Goal: Use online tool/utility: Utilize a website feature to perform a specific function

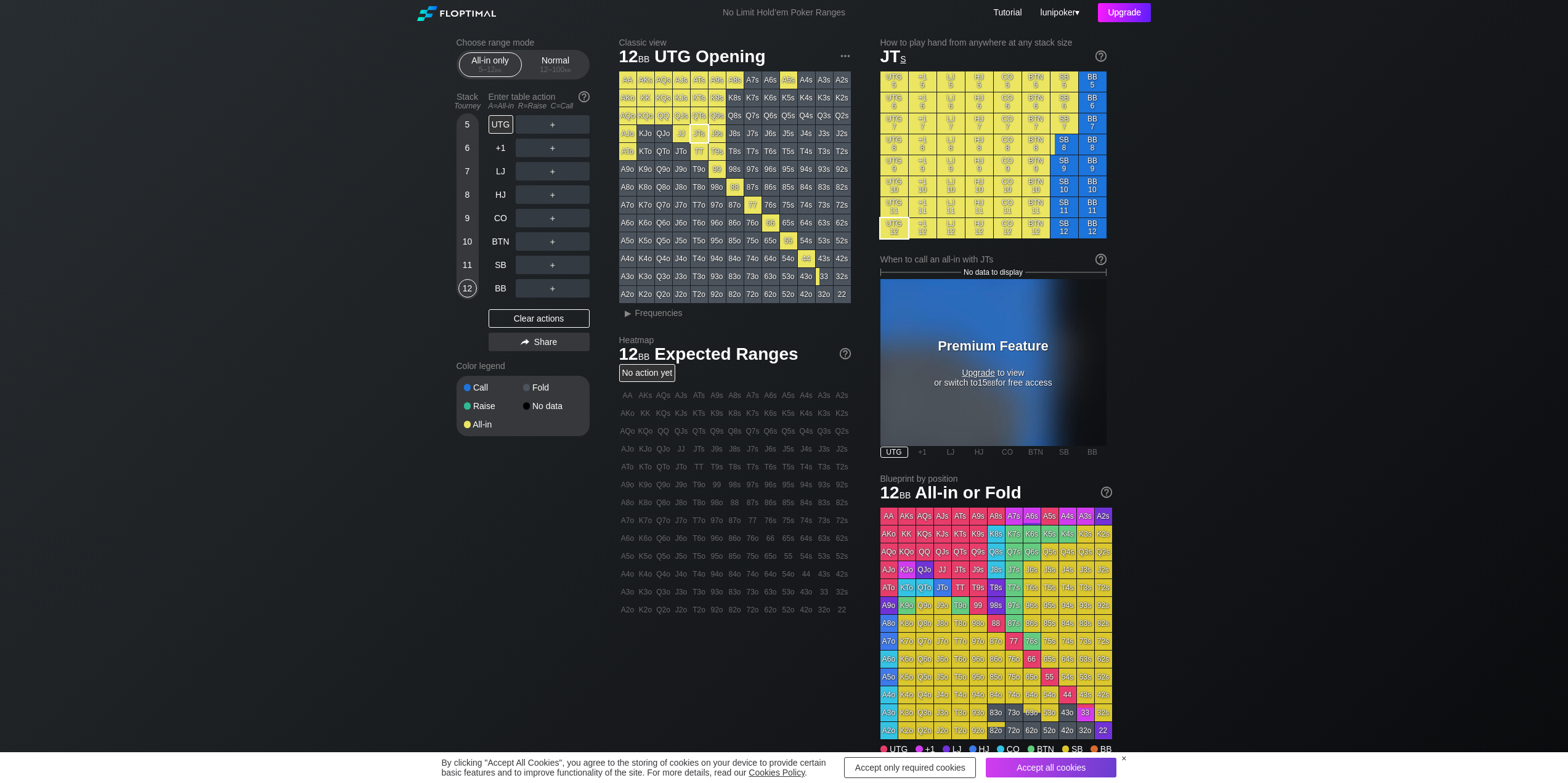
click at [1129, 9] on div "Upgrade" at bounding box center [1124, 12] width 53 height 19
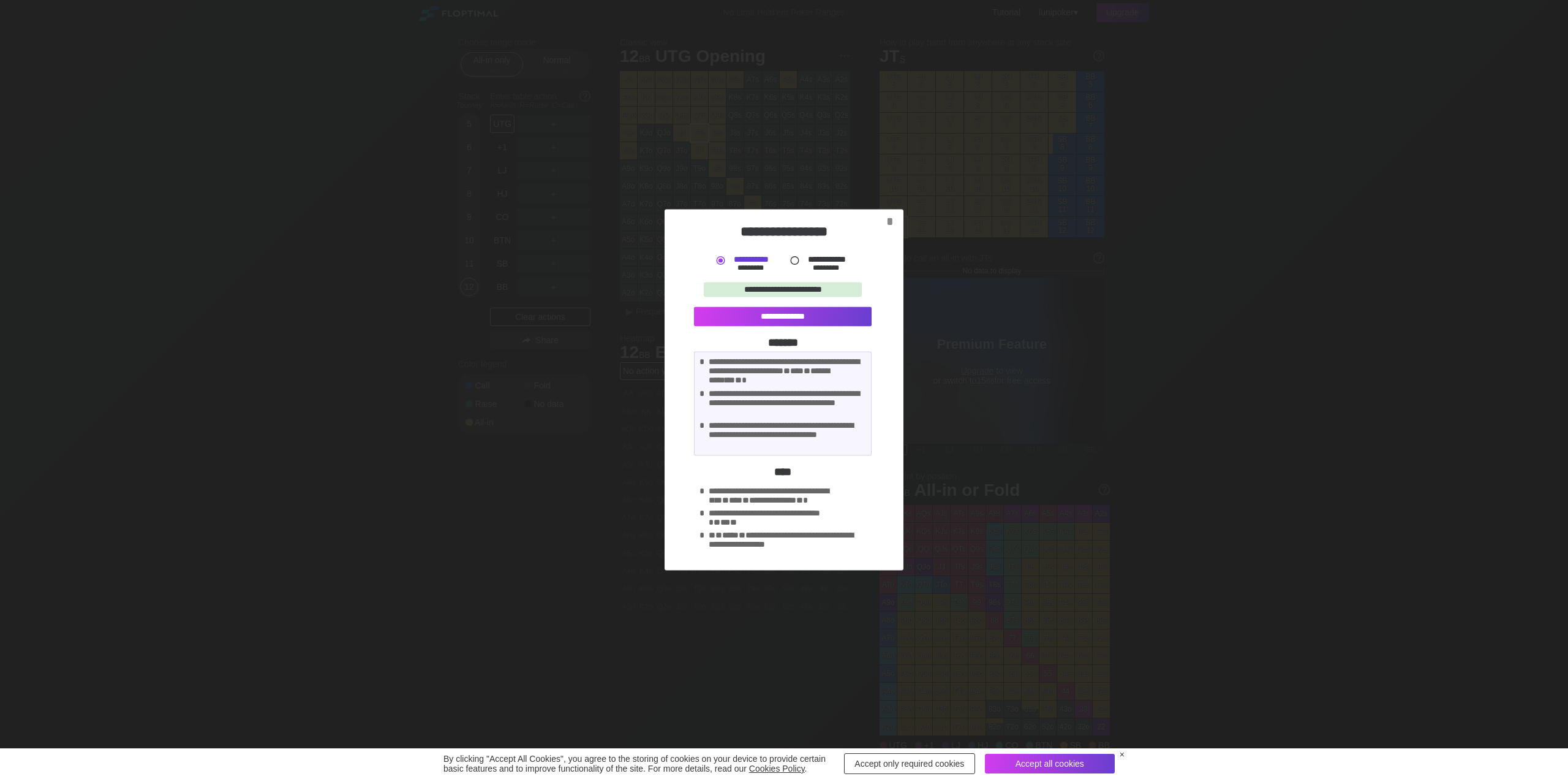
click at [795, 259] on div at bounding box center [794, 259] width 13 height 13
click at [787, 314] on div "**********" at bounding box center [783, 317] width 177 height 20
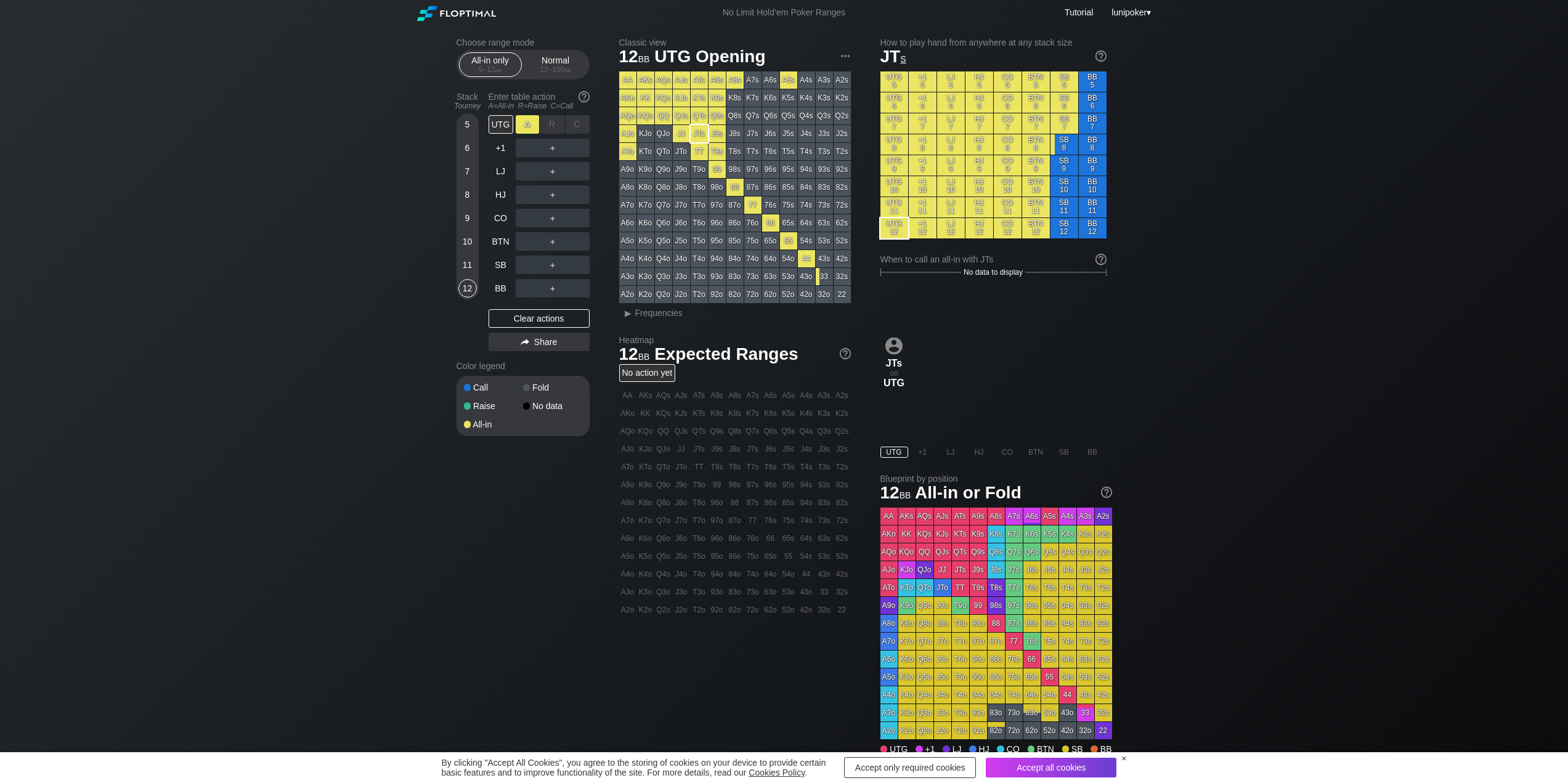
click at [529, 126] on div "A ✕" at bounding box center [527, 124] width 24 height 19
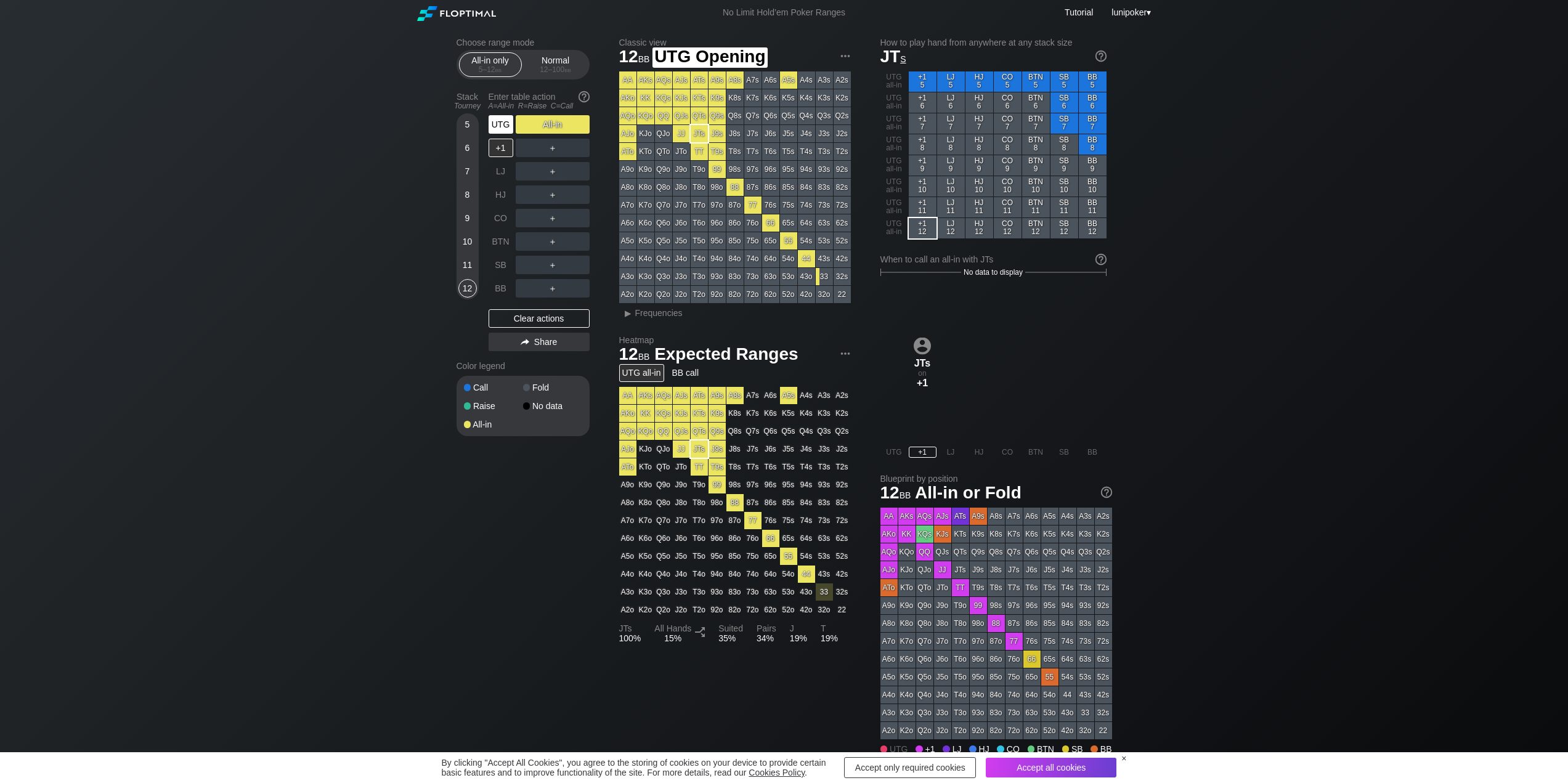
click at [500, 126] on div "UTG" at bounding box center [501, 124] width 25 height 19
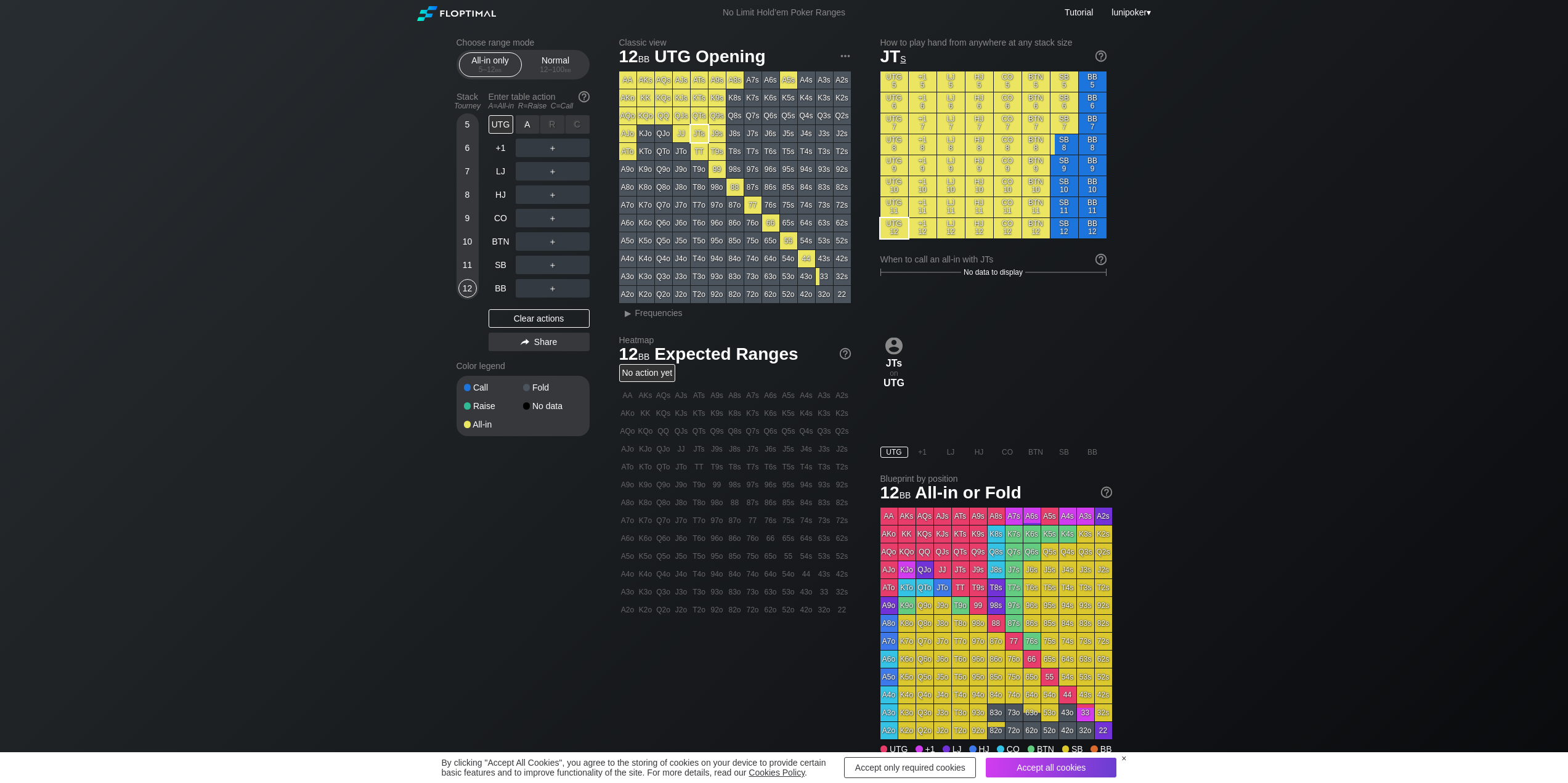
click at [551, 125] on div "R ✕" at bounding box center [552, 124] width 24 height 19
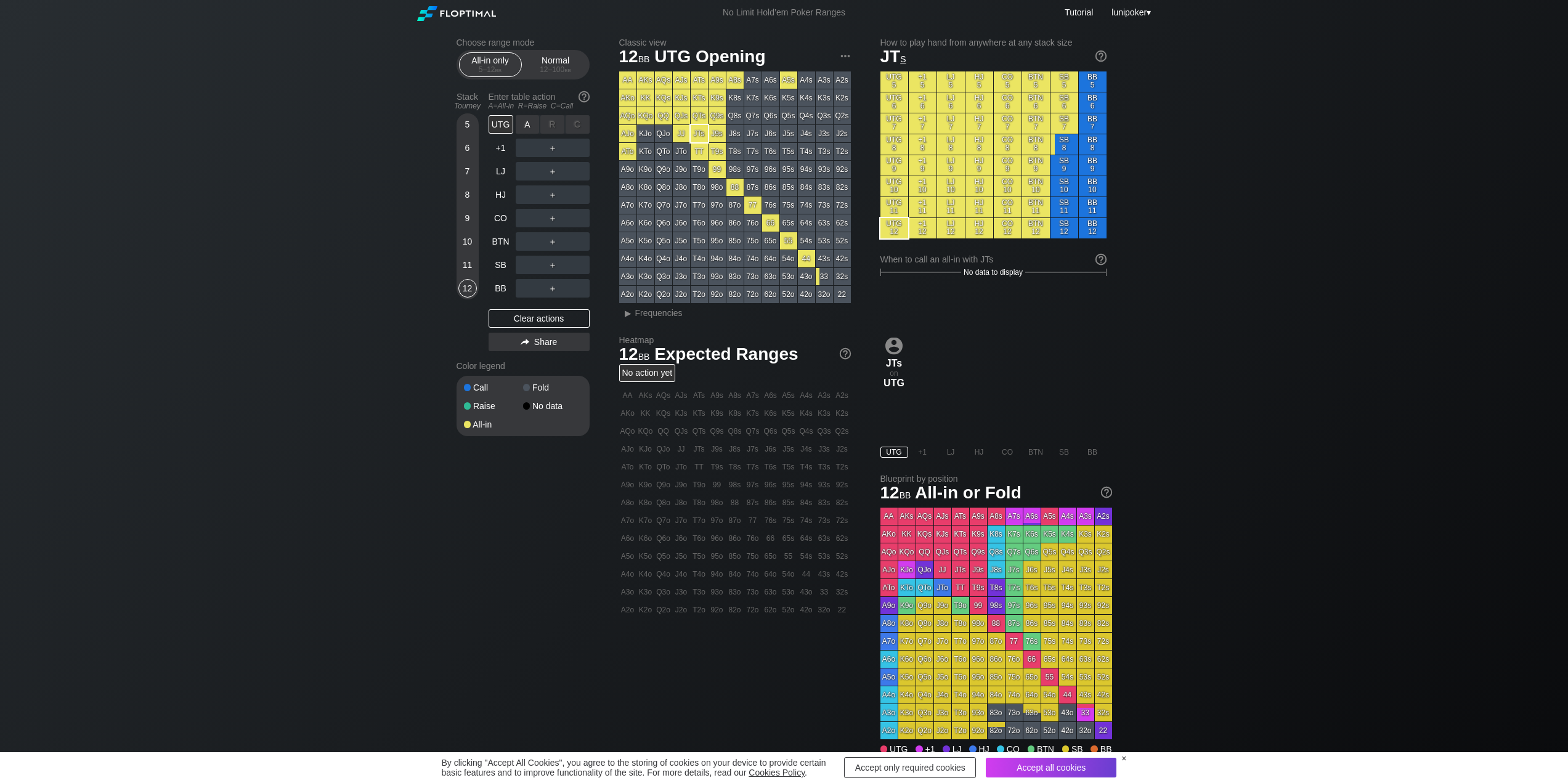
click at [551, 125] on div "R ✕" at bounding box center [552, 124] width 24 height 19
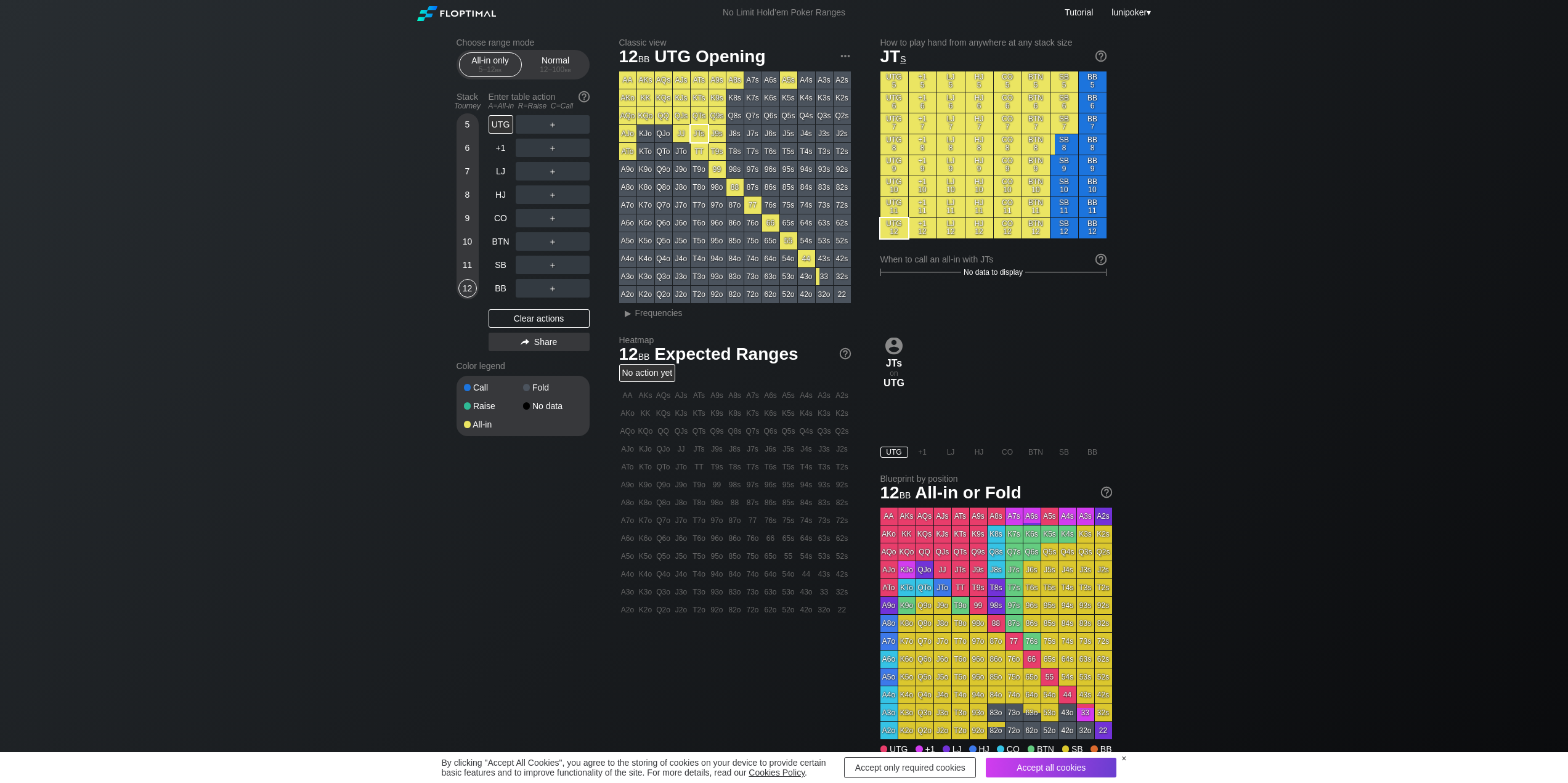
click at [391, 149] on div "Choose range mode All-in only 5 – 12 bb Normal 12 – 100 bb Stack Tourney Enter …" at bounding box center [784, 396] width 1568 height 744
click at [554, 124] on div "R ✕" at bounding box center [552, 124] width 24 height 19
click at [566, 125] on div "C ✕" at bounding box center [578, 124] width 24 height 19
click at [1124, 11] on span "lunipoker" at bounding box center [1128, 12] width 35 height 10
click at [1127, 29] on div "My account" at bounding box center [1118, 27] width 64 height 17
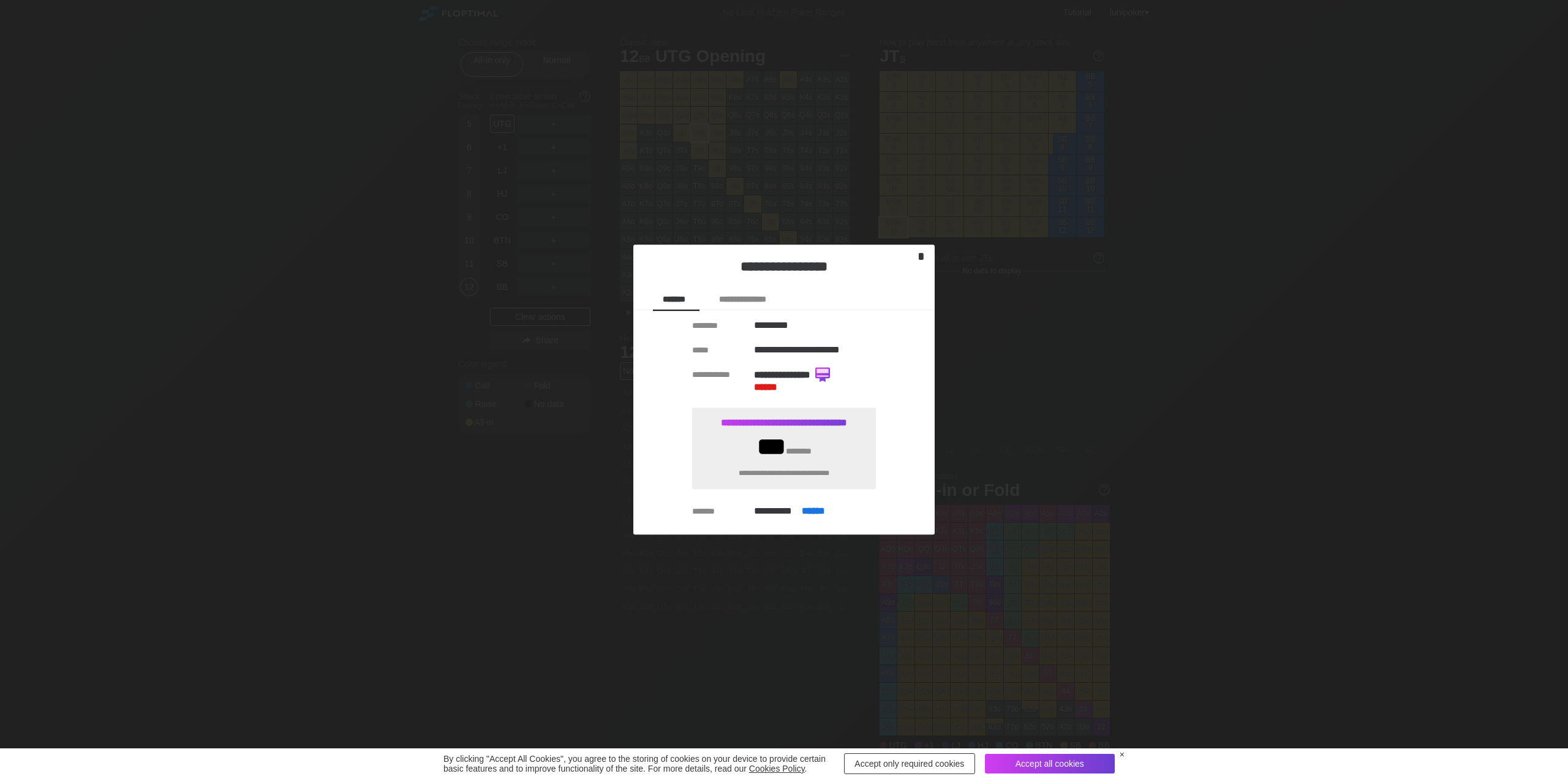
click at [920, 255] on div "*" at bounding box center [920, 256] width 17 height 14
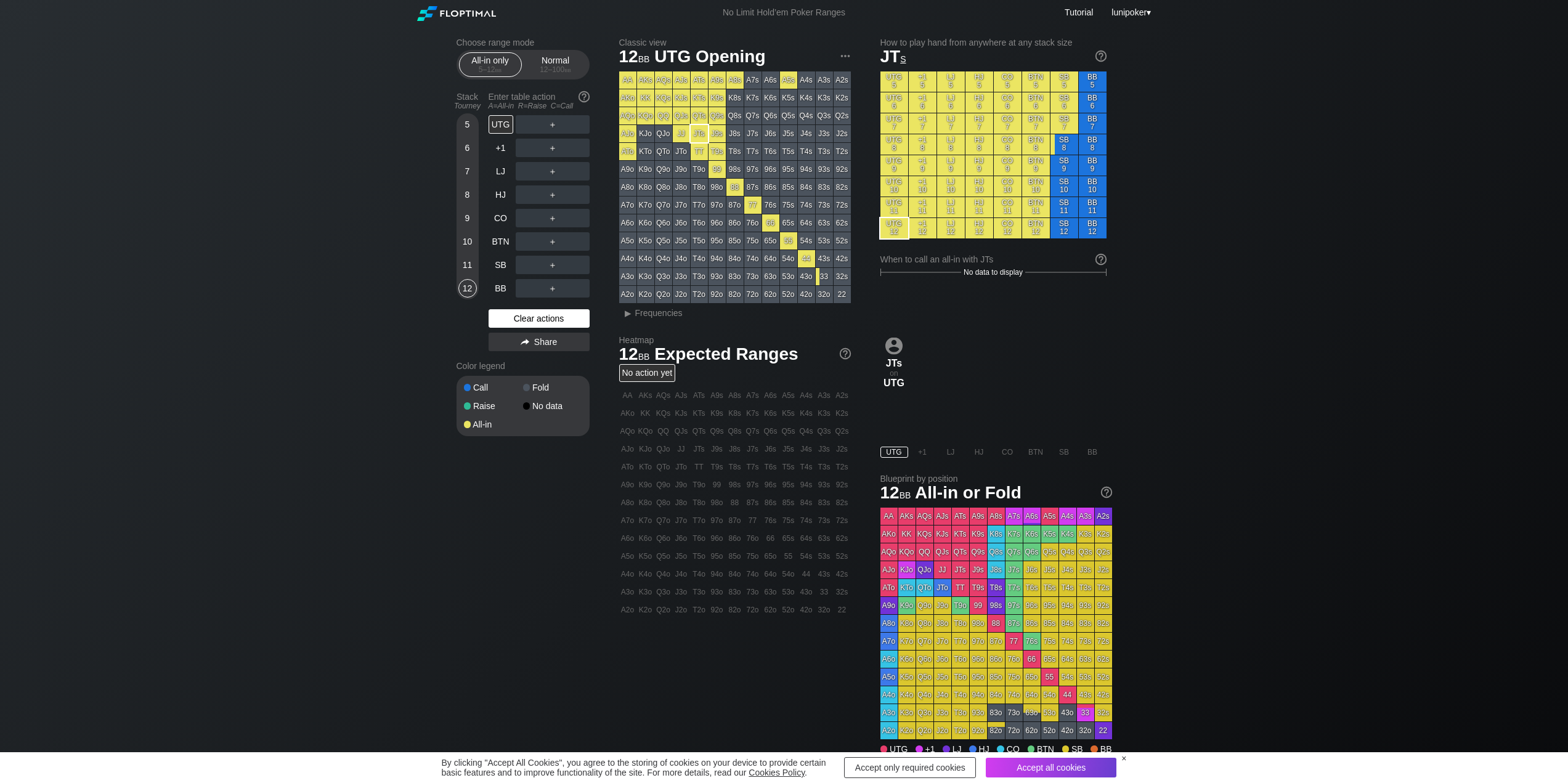
click at [540, 318] on div "Clear actions" at bounding box center [539, 318] width 101 height 19
click at [539, 320] on div "Clear actions" at bounding box center [539, 318] width 101 height 19
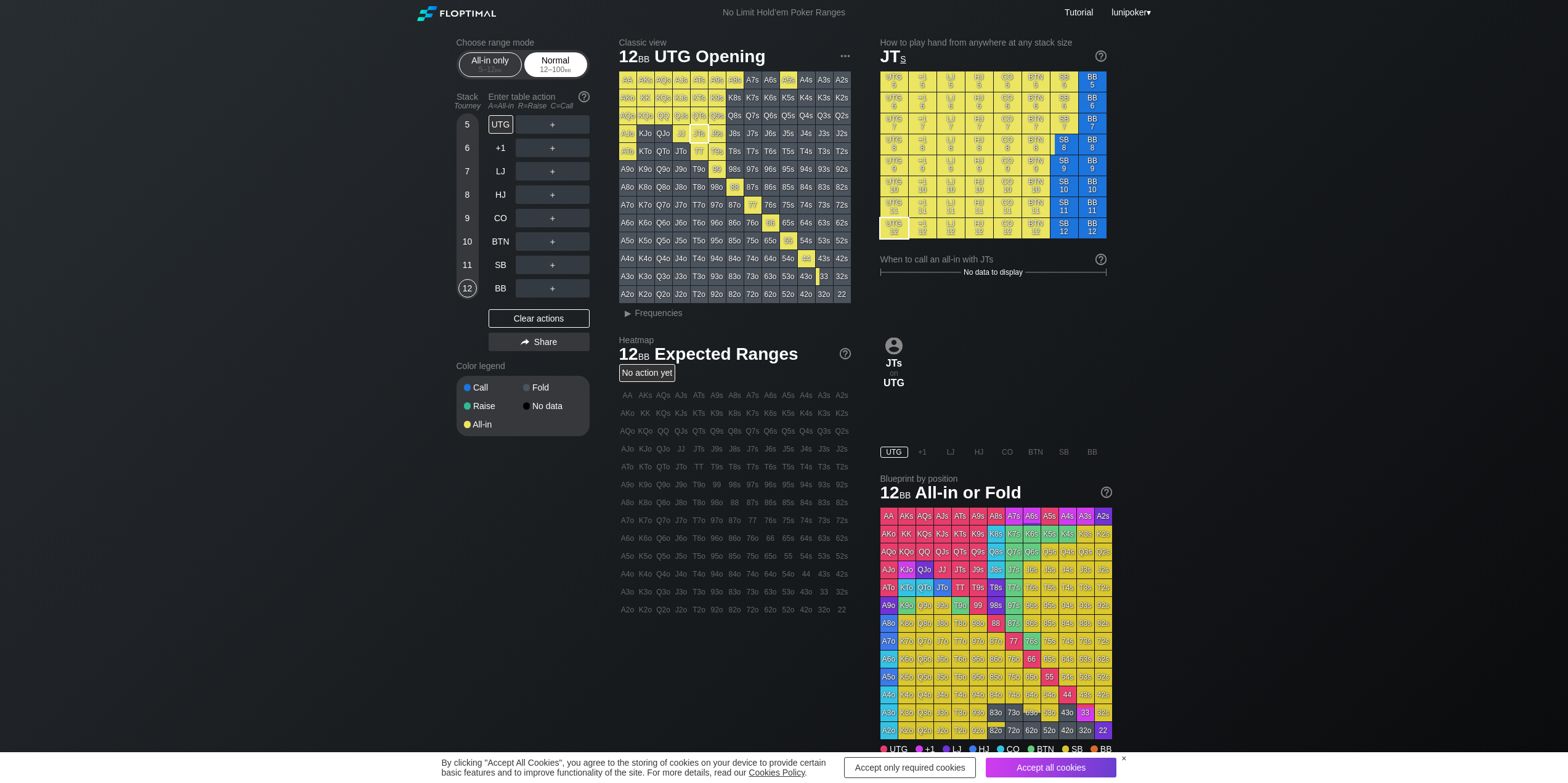
click at [559, 59] on div "Normal 12 – 100 bb" at bounding box center [555, 64] width 56 height 24
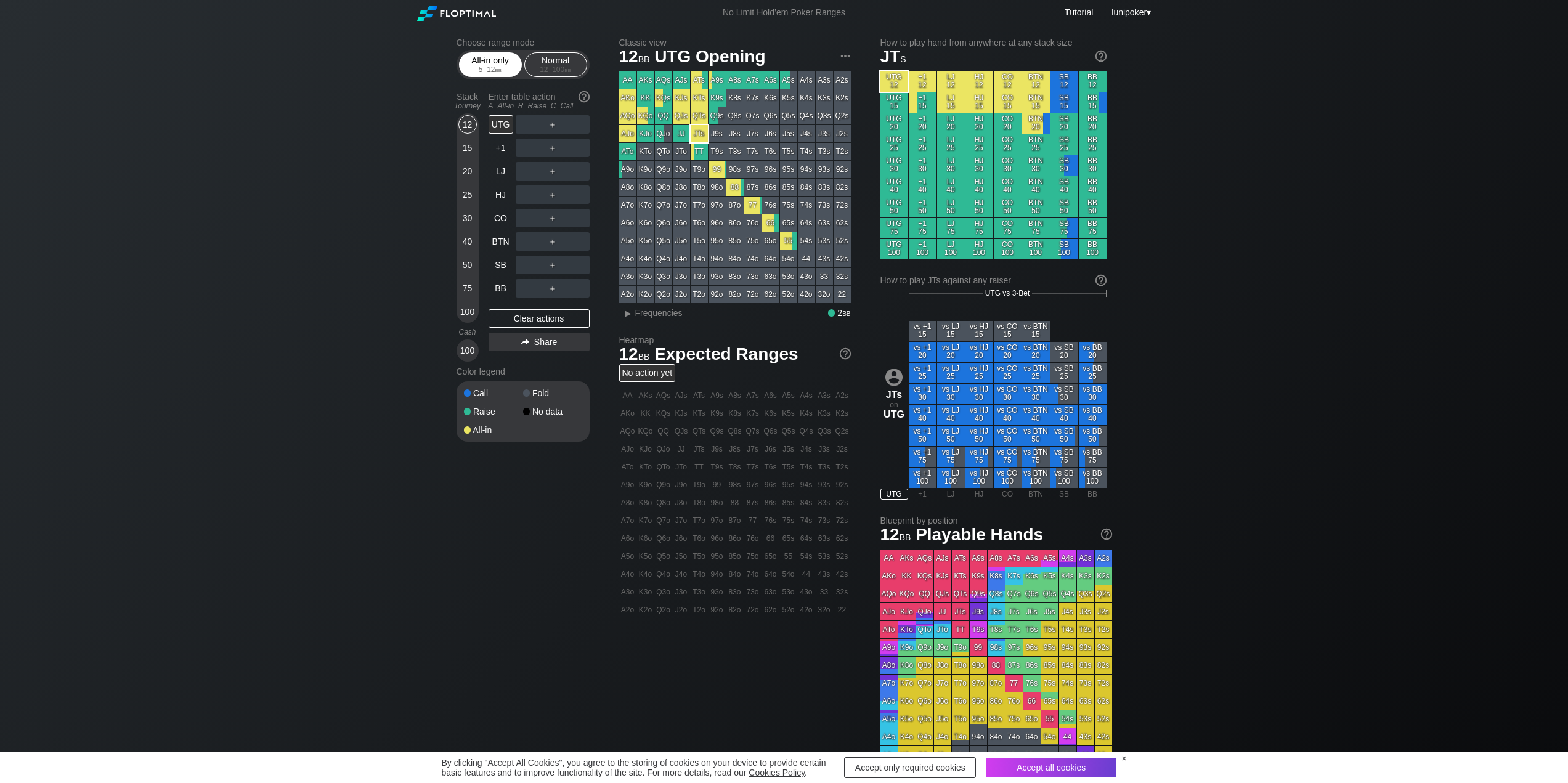
click at [498, 67] on span "bb" at bounding box center [499, 69] width 7 height 9
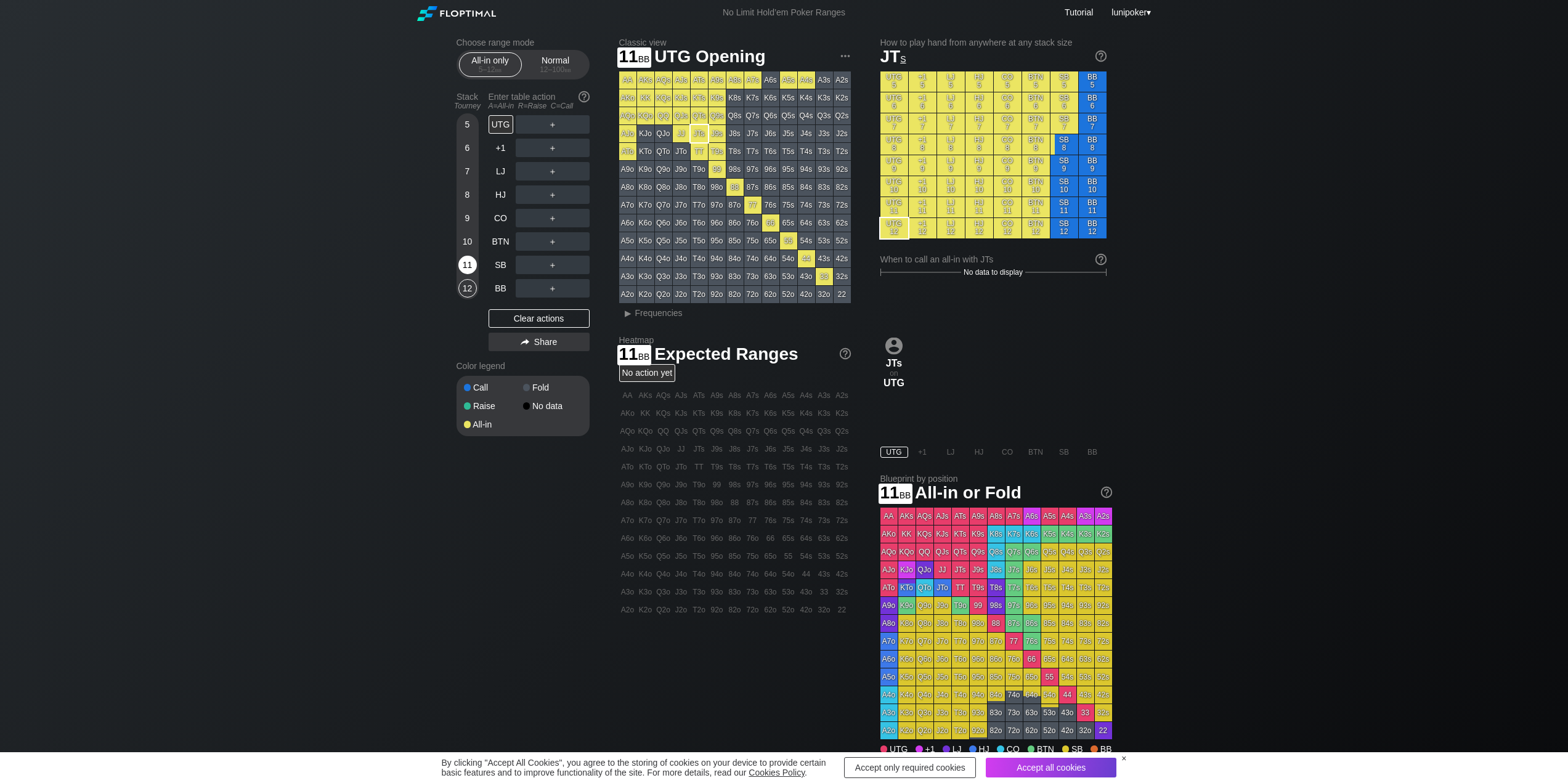
click at [465, 261] on div "11" at bounding box center [467, 265] width 19 height 19
click at [551, 126] on div "R ✕" at bounding box center [552, 124] width 24 height 19
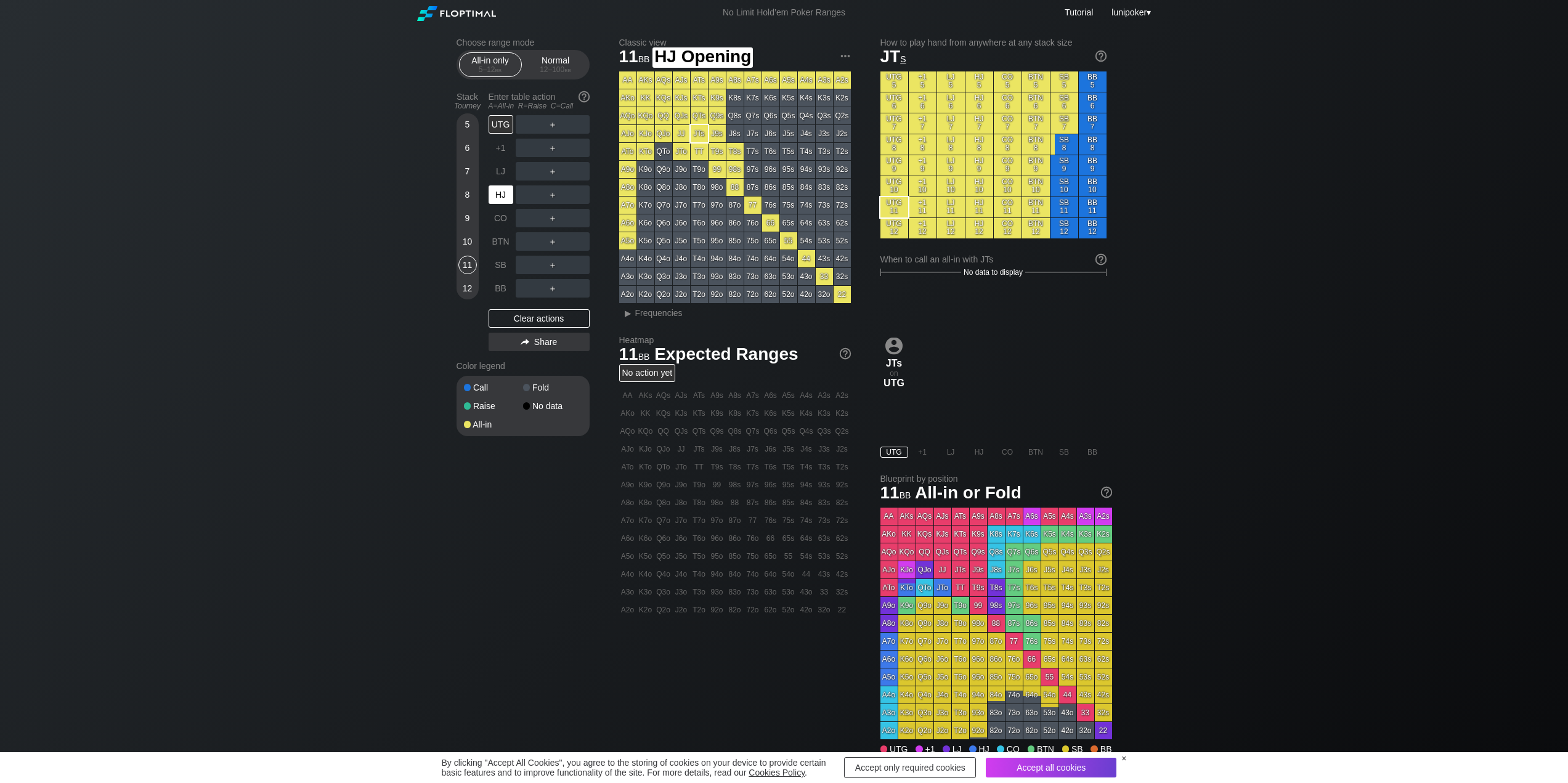
click at [501, 195] on div "HJ" at bounding box center [501, 194] width 25 height 19
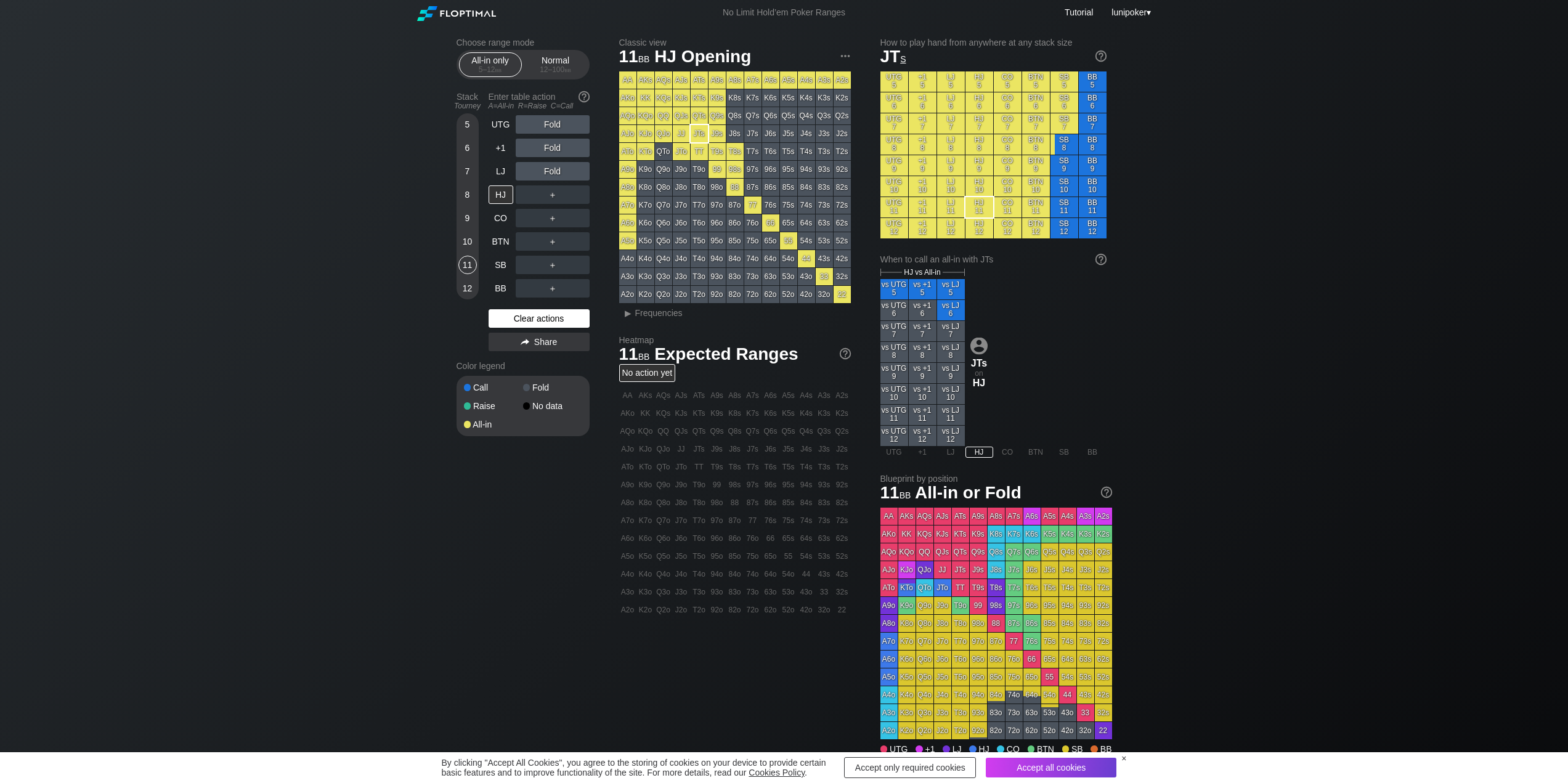
click at [543, 315] on div "Clear actions" at bounding box center [539, 318] width 101 height 19
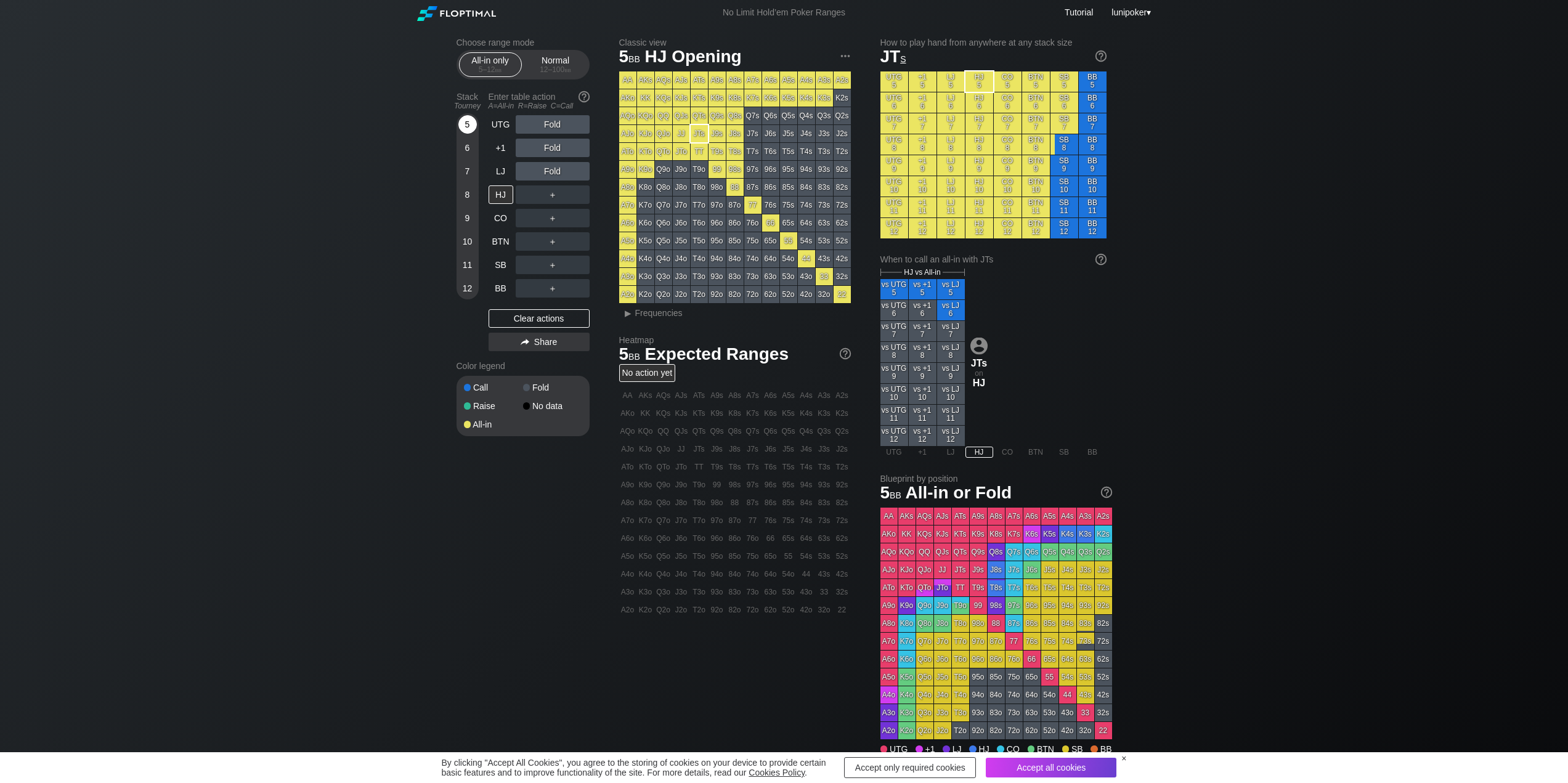
click at [465, 124] on div "5" at bounding box center [467, 124] width 19 height 19
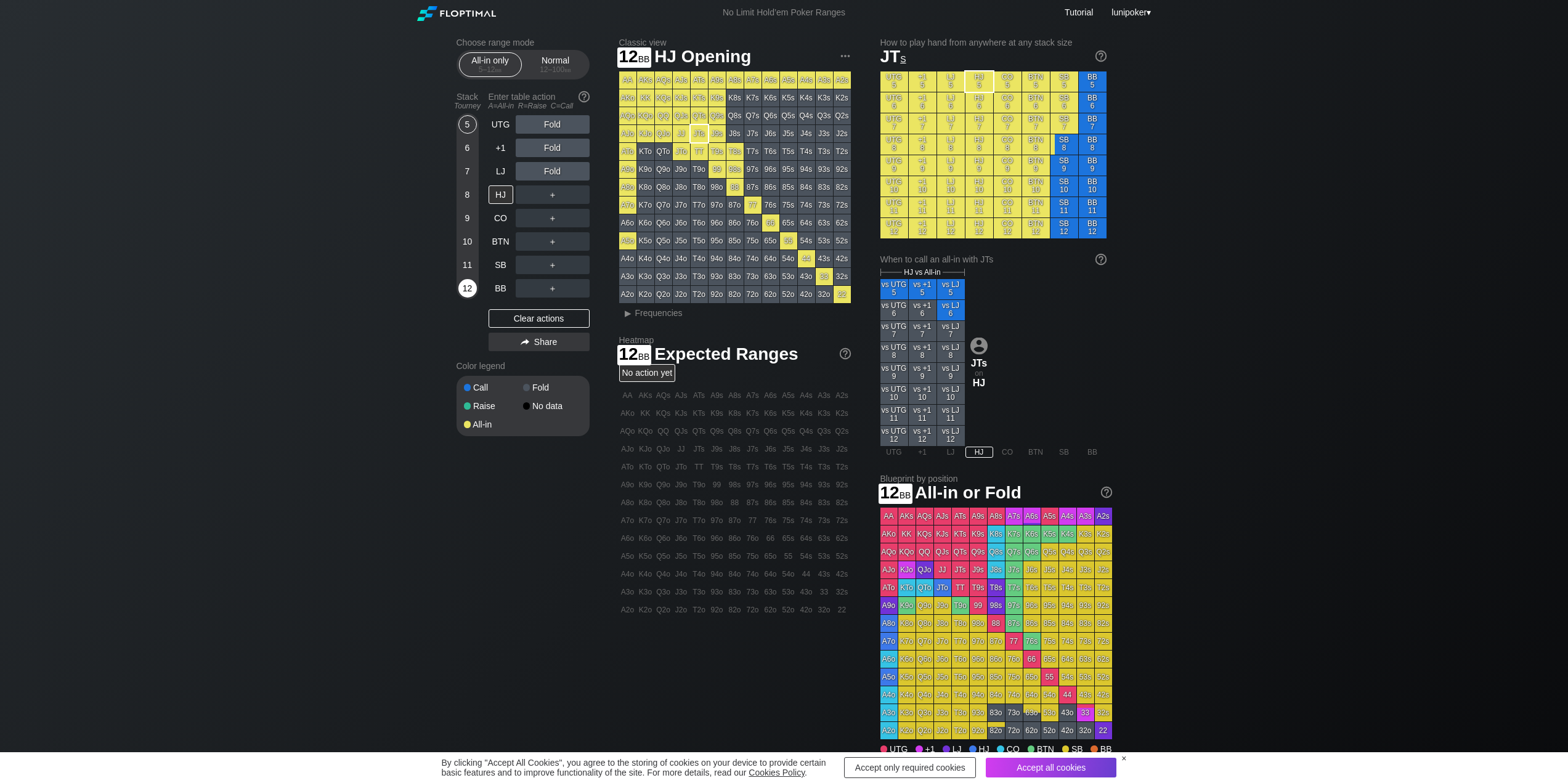
click at [471, 292] on div "12" at bounding box center [467, 288] width 19 height 19
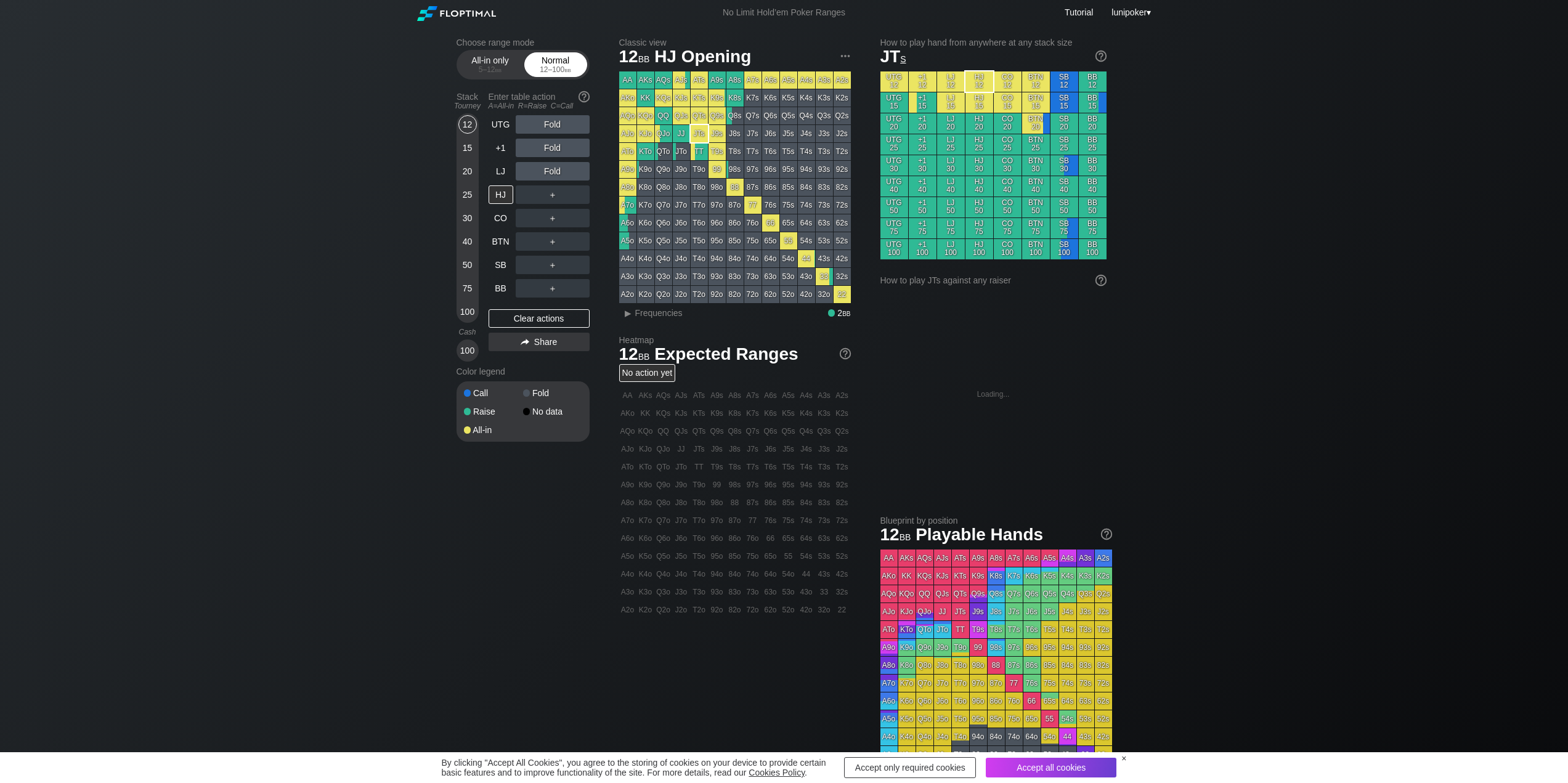
click at [559, 68] on div "12 – 100 bb" at bounding box center [556, 69] width 52 height 9
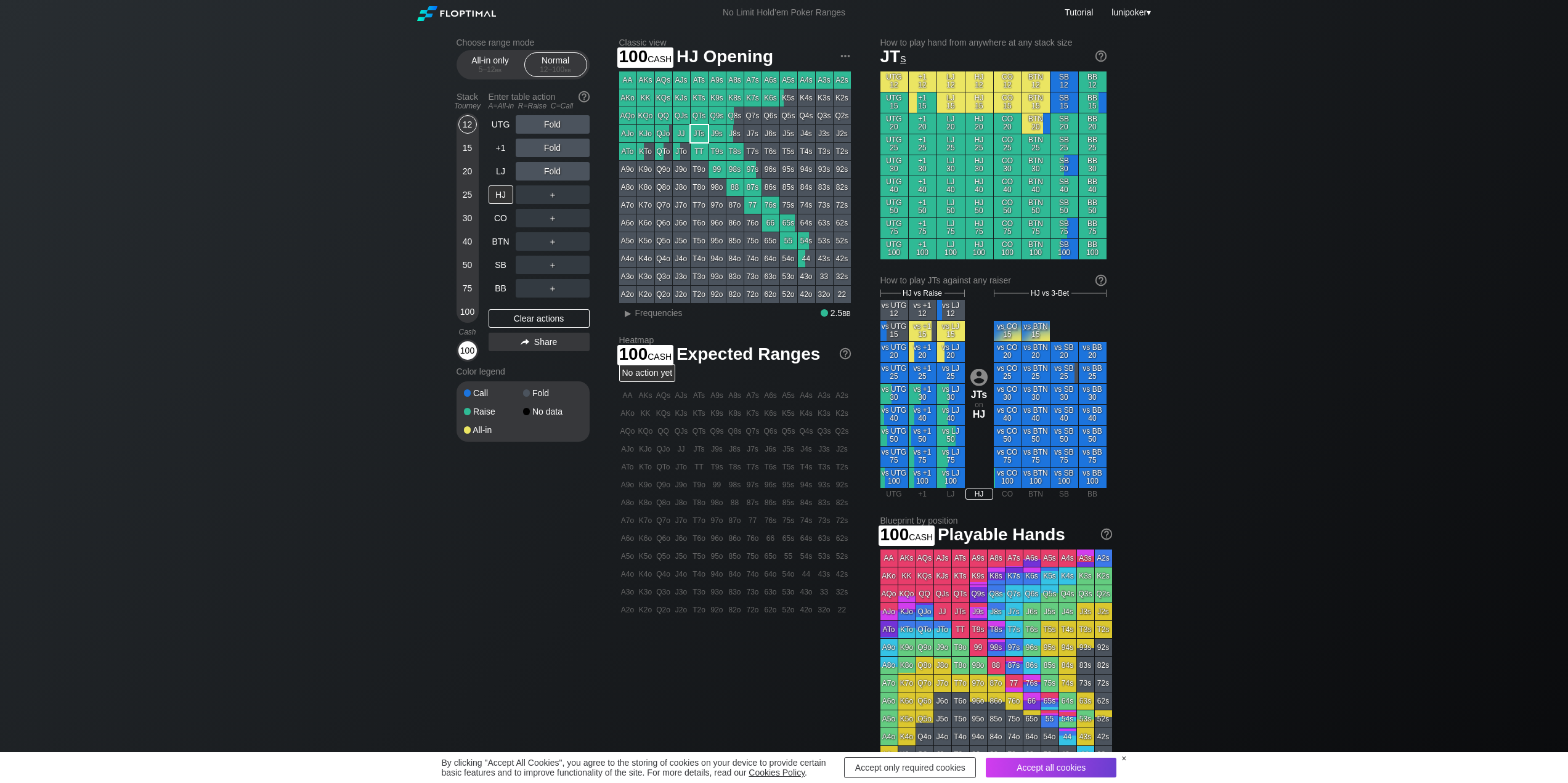
click at [467, 349] on div "100" at bounding box center [467, 350] width 19 height 19
click at [547, 320] on div "Clear actions" at bounding box center [539, 318] width 101 height 19
click at [548, 321] on div "Clear actions" at bounding box center [539, 318] width 101 height 19
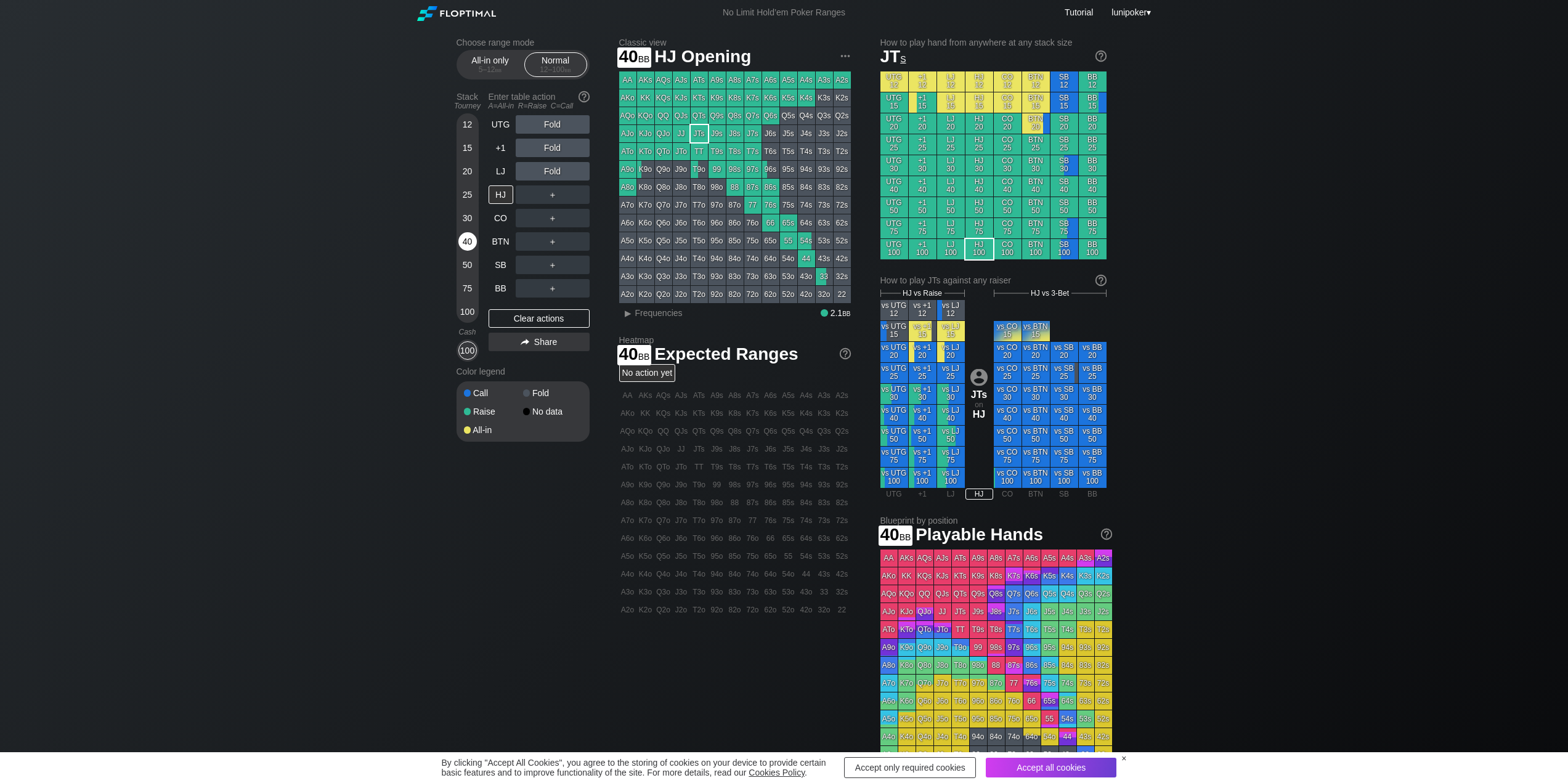
click at [470, 244] on div "40" at bounding box center [467, 241] width 19 height 19
click at [538, 314] on div "Clear actions" at bounding box center [539, 318] width 101 height 19
click at [539, 311] on div "Clear actions" at bounding box center [539, 318] width 101 height 19
click at [541, 310] on div "Clear actions" at bounding box center [539, 318] width 101 height 19
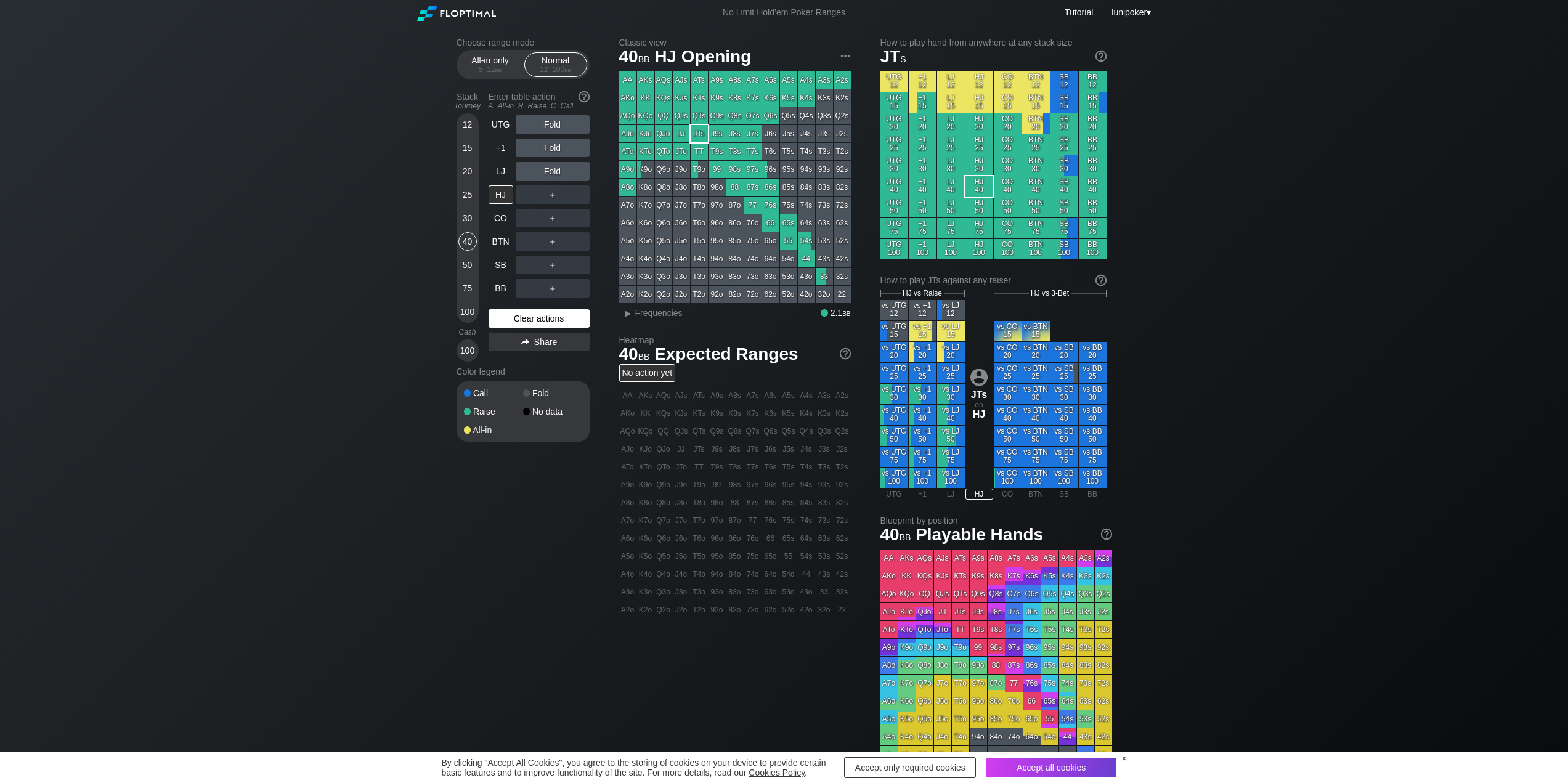
click at [541, 309] on div "Clear actions" at bounding box center [539, 318] width 101 height 19
click at [893, 51] on span "JT s" at bounding box center [893, 56] width 26 height 19
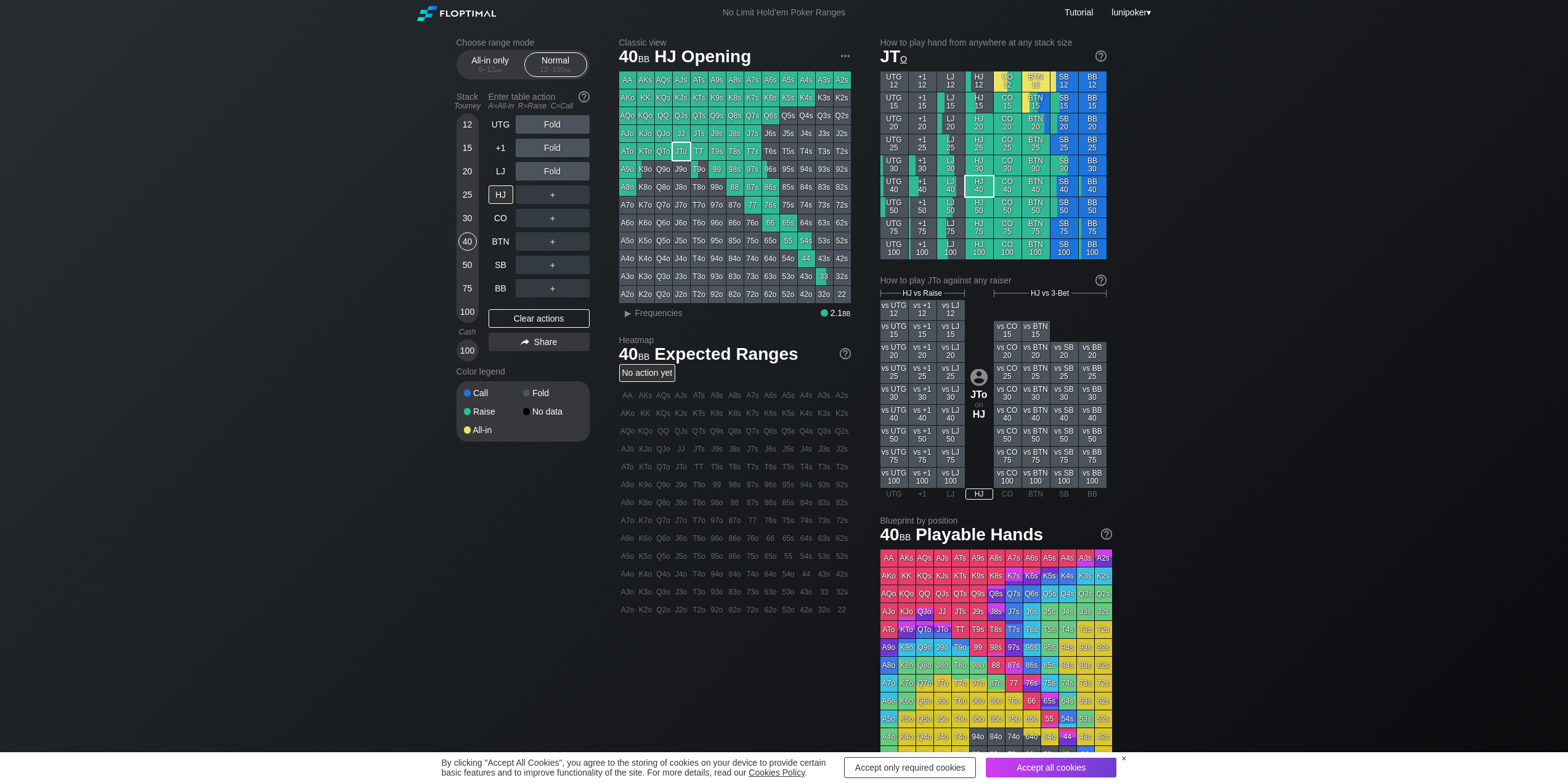
click at [891, 60] on span "JT o" at bounding box center [893, 56] width 27 height 19
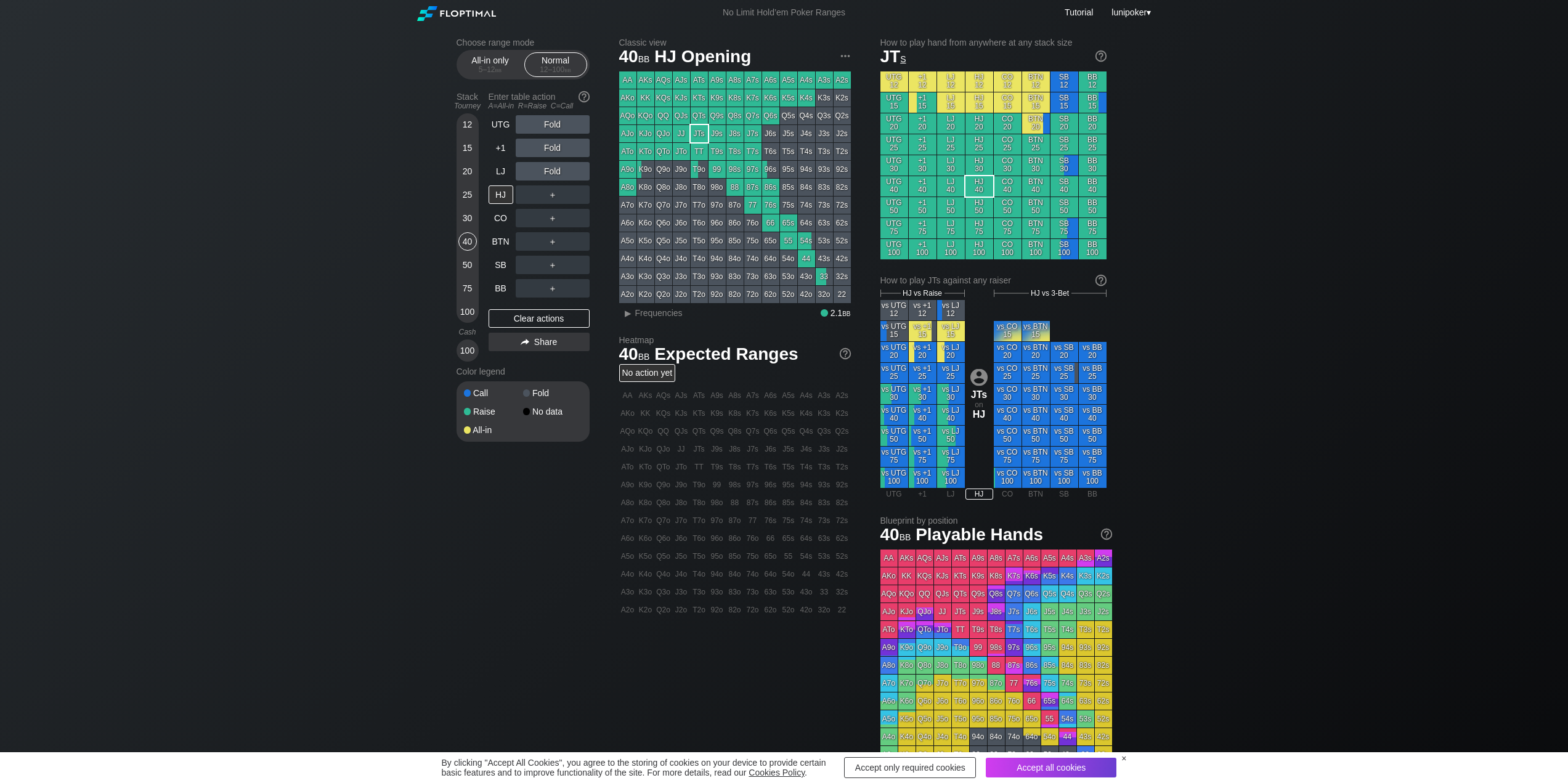
click at [891, 60] on span "JT s" at bounding box center [893, 56] width 26 height 19
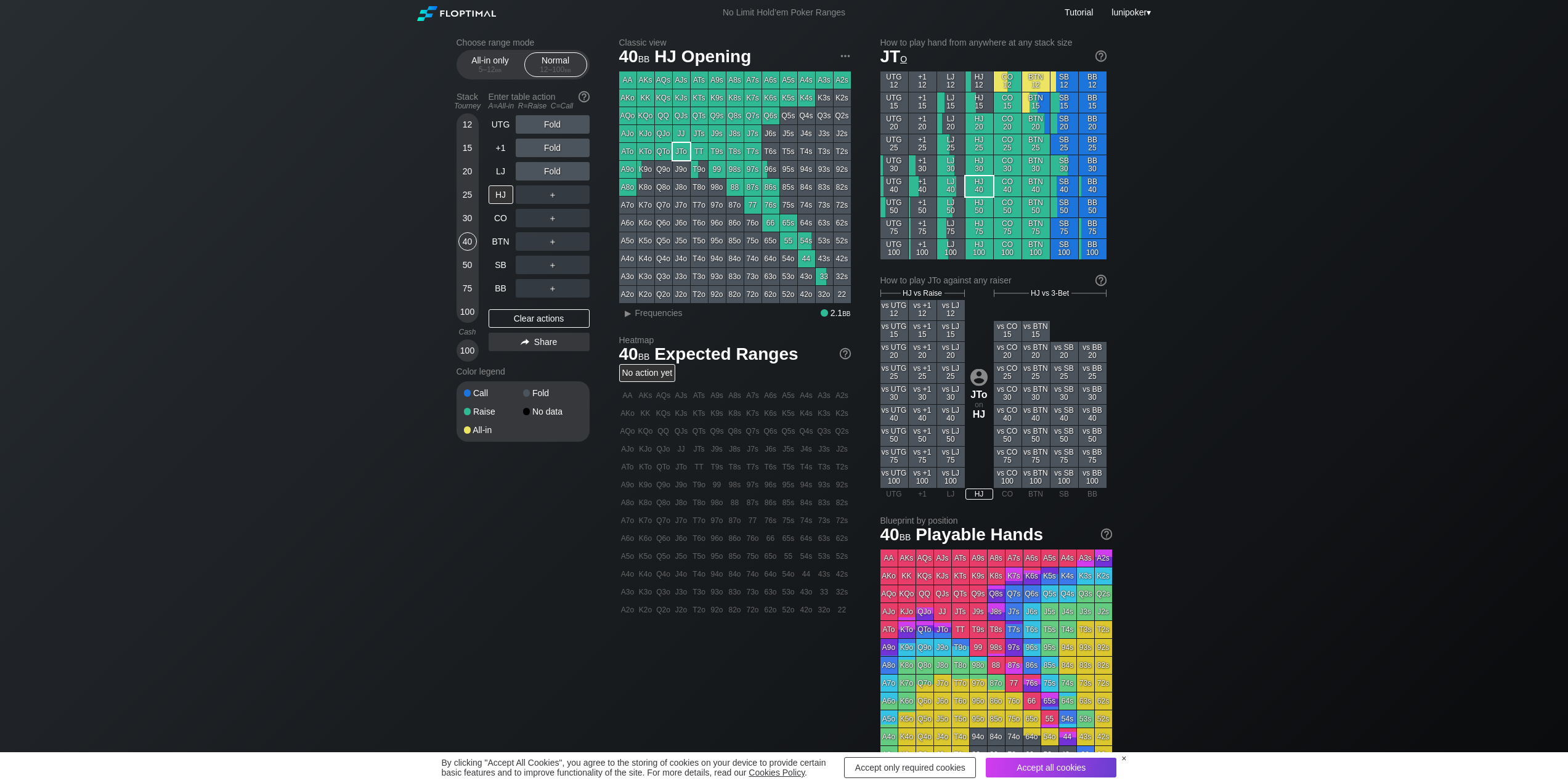
click at [892, 59] on span "JT o" at bounding box center [893, 56] width 27 height 19
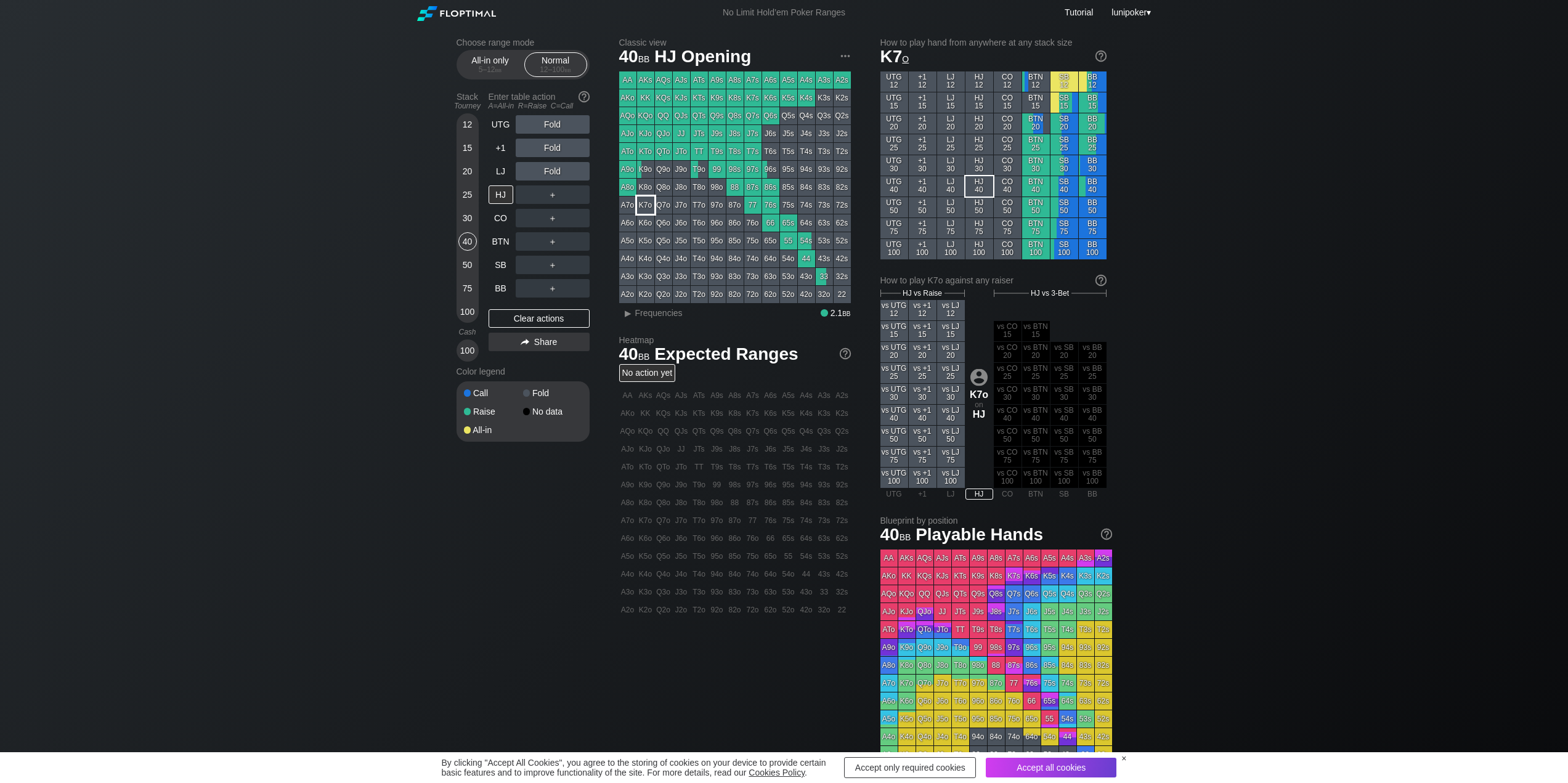
click at [649, 201] on div "K7o" at bounding box center [645, 204] width 17 height 17
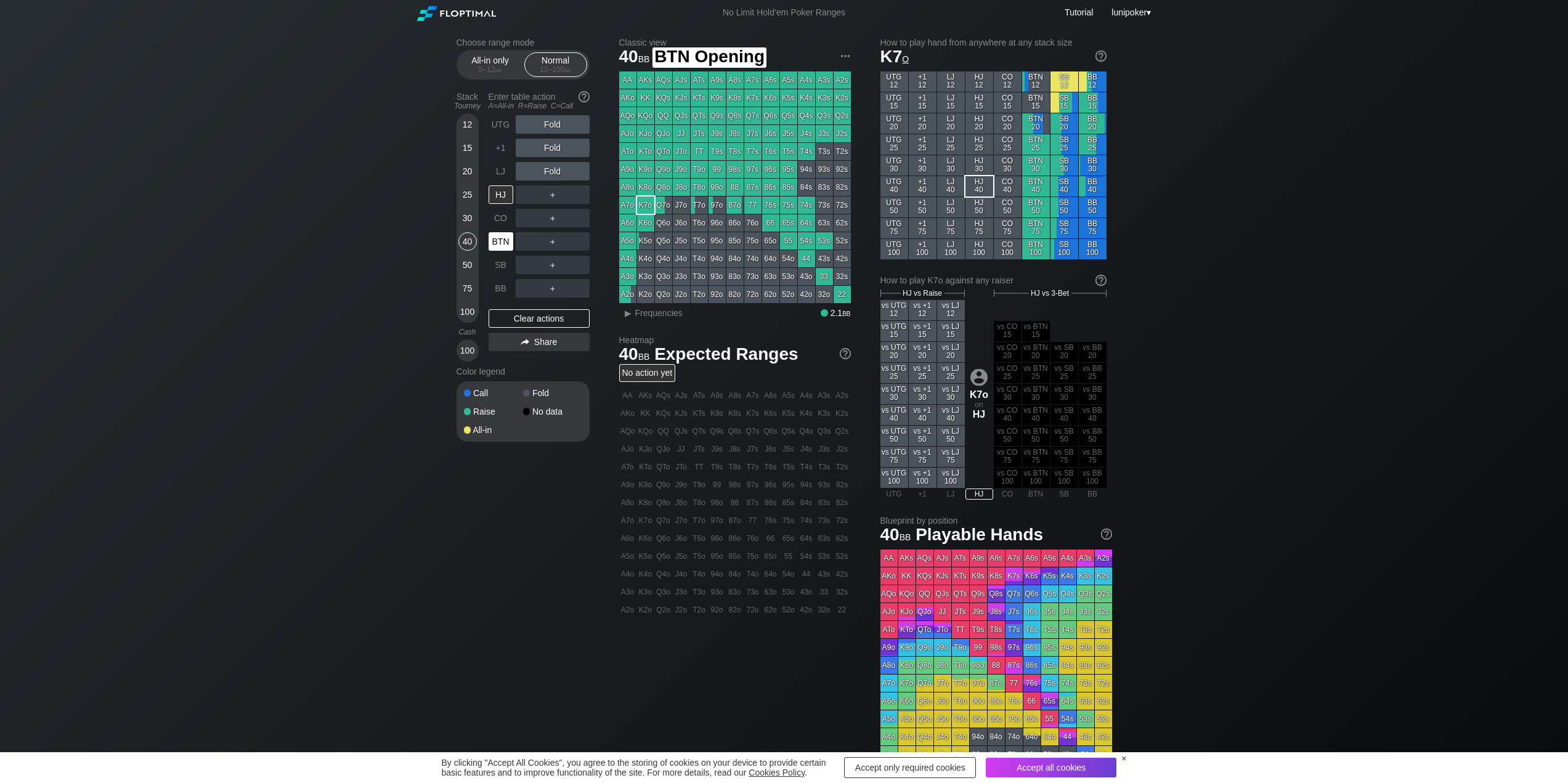
click at [500, 242] on div "BTN" at bounding box center [501, 241] width 25 height 19
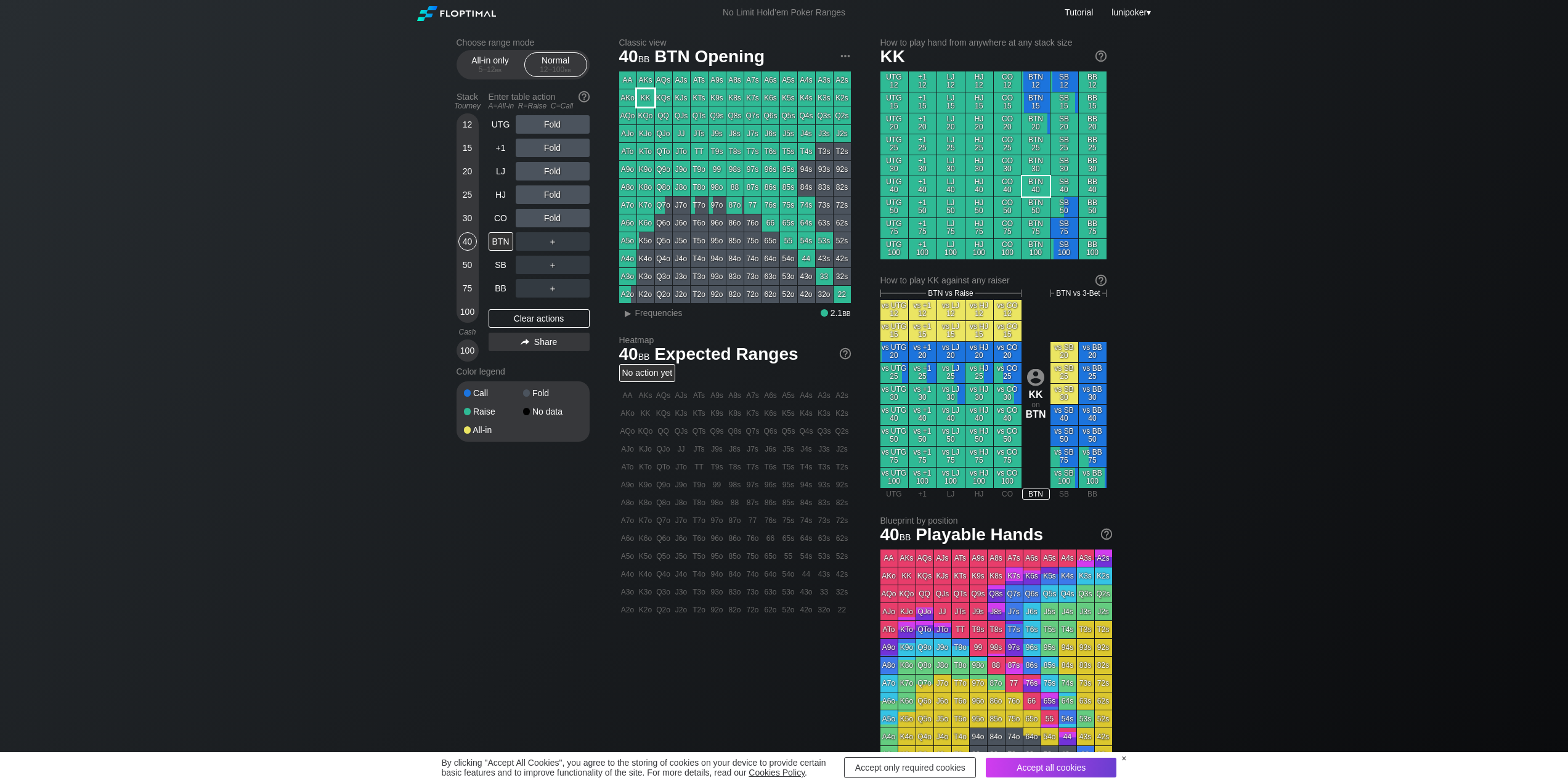
click at [647, 97] on div "KK" at bounding box center [645, 97] width 17 height 17
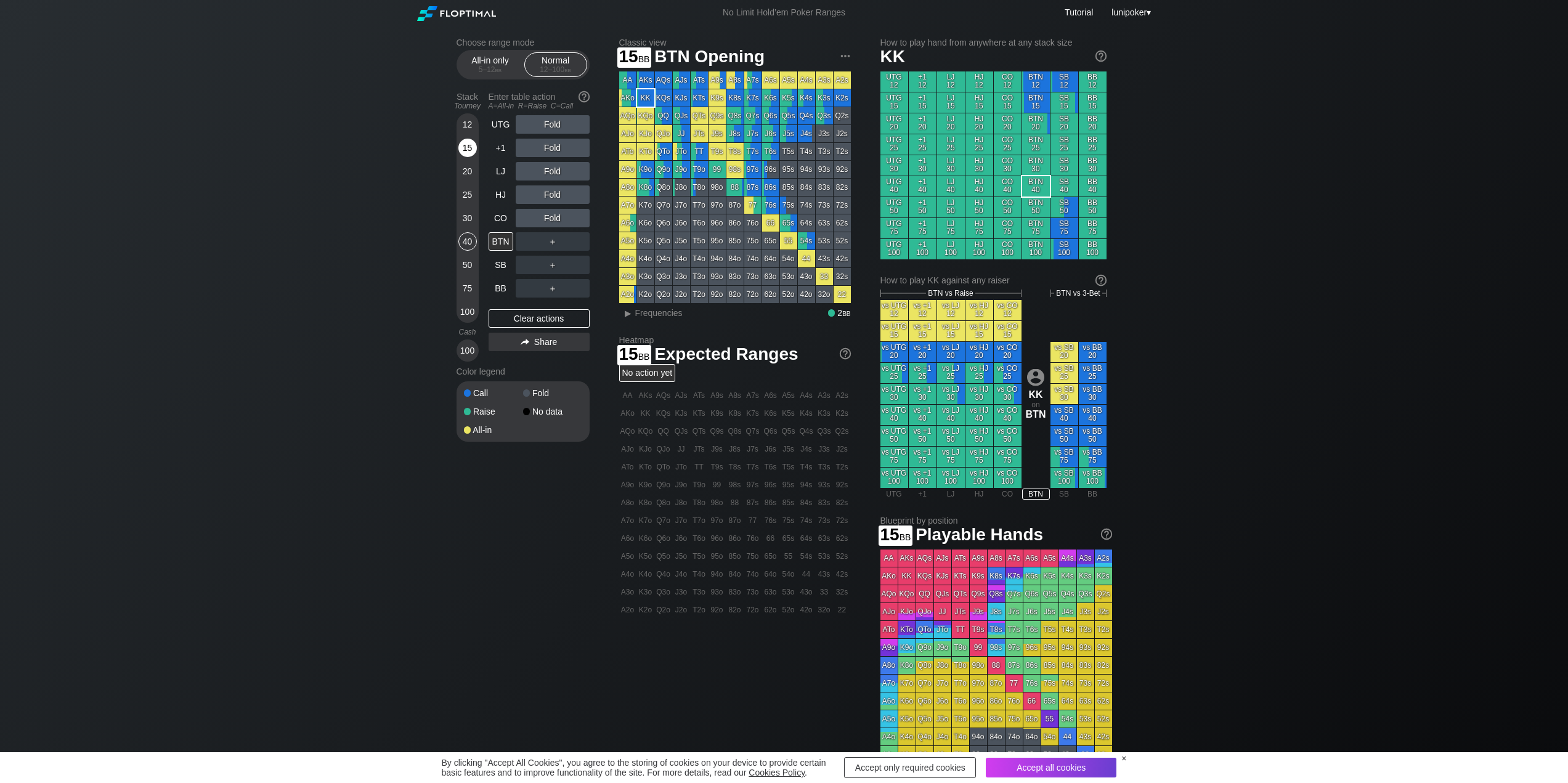
click at [470, 148] on div "15" at bounding box center [467, 148] width 19 height 19
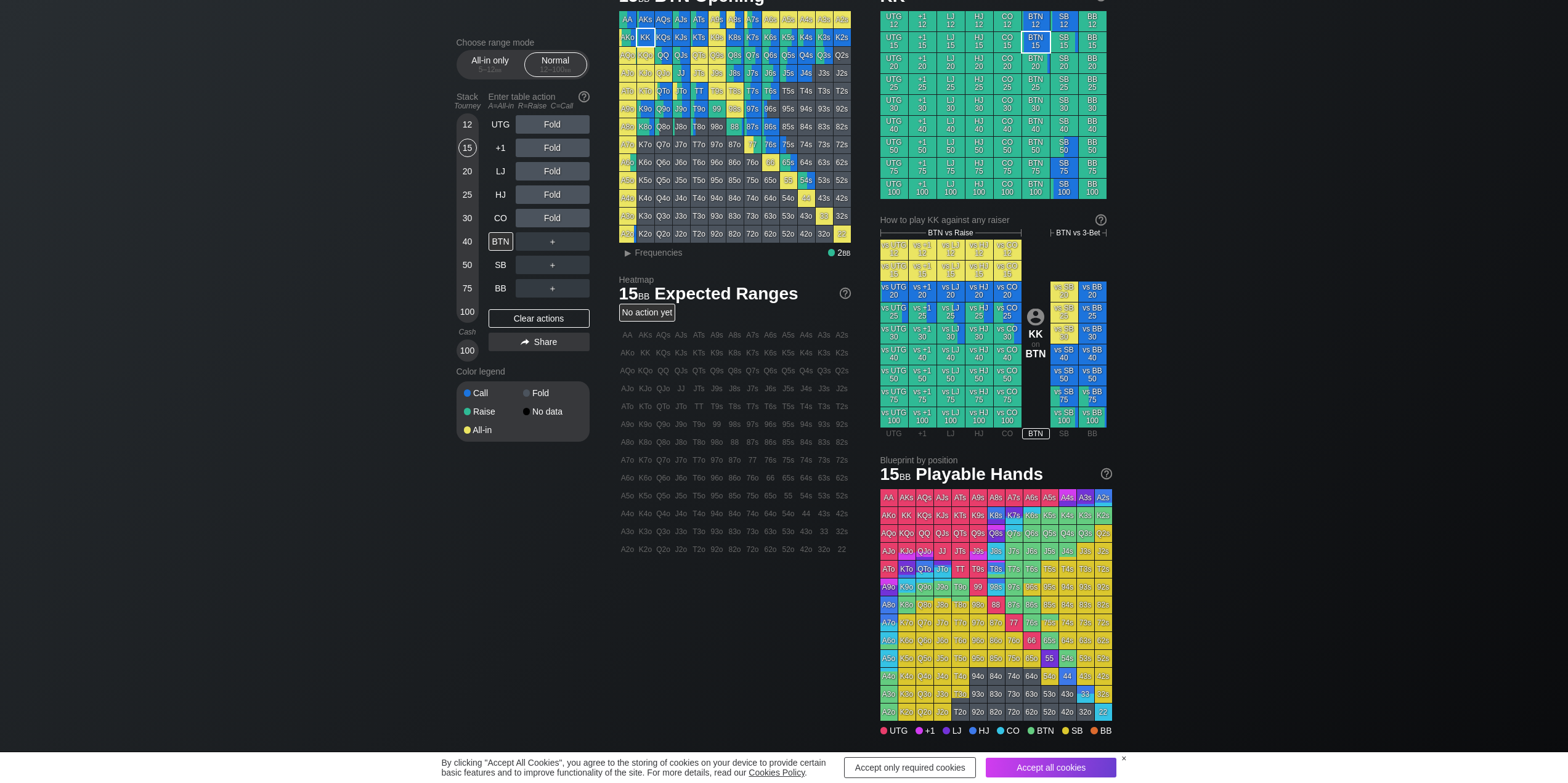
scroll to position [61, 0]
click at [1101, 473] on img at bounding box center [1106, 473] width 14 height 14
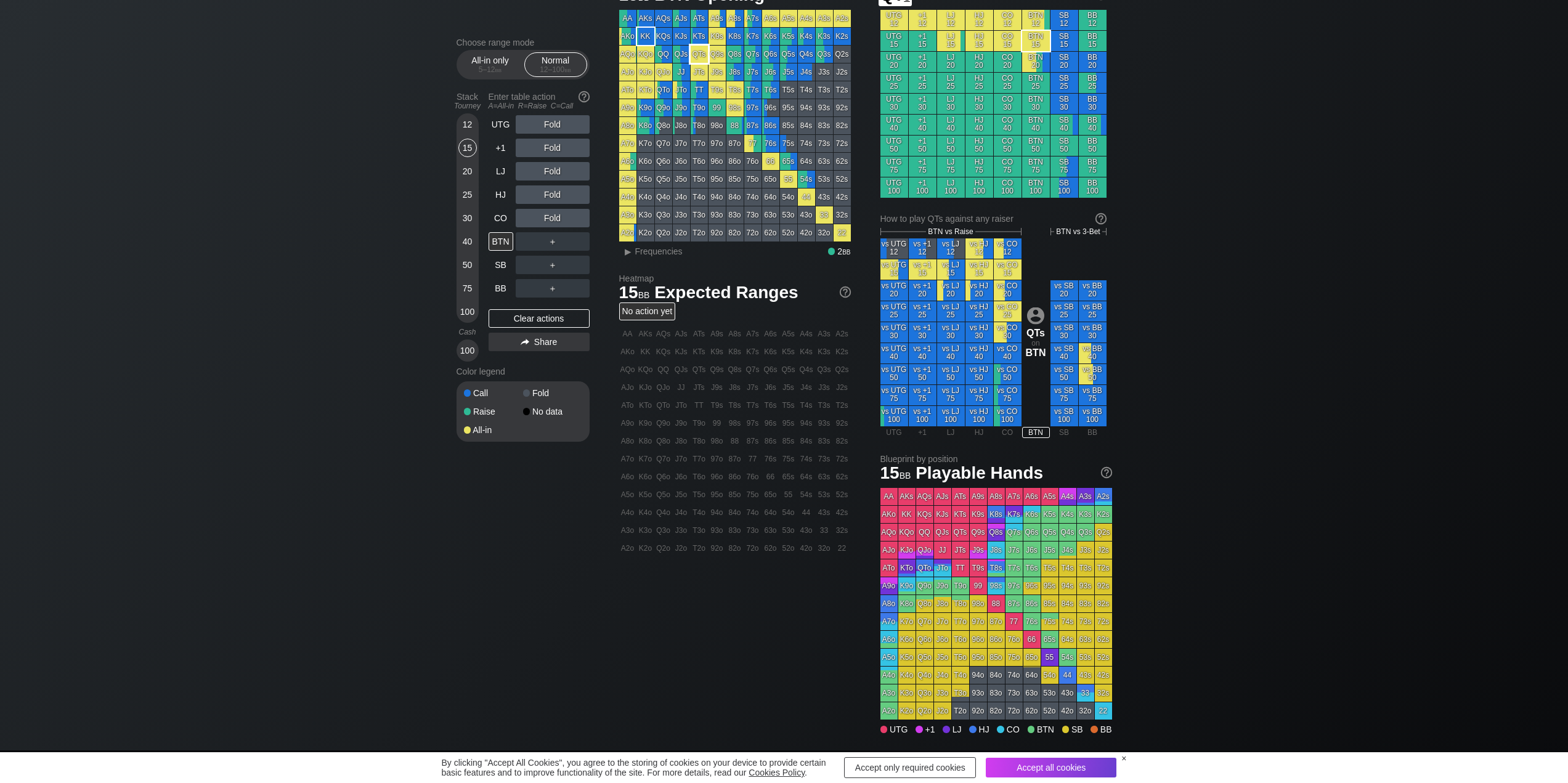
click at [694, 56] on div "QTs" at bounding box center [699, 54] width 17 height 17
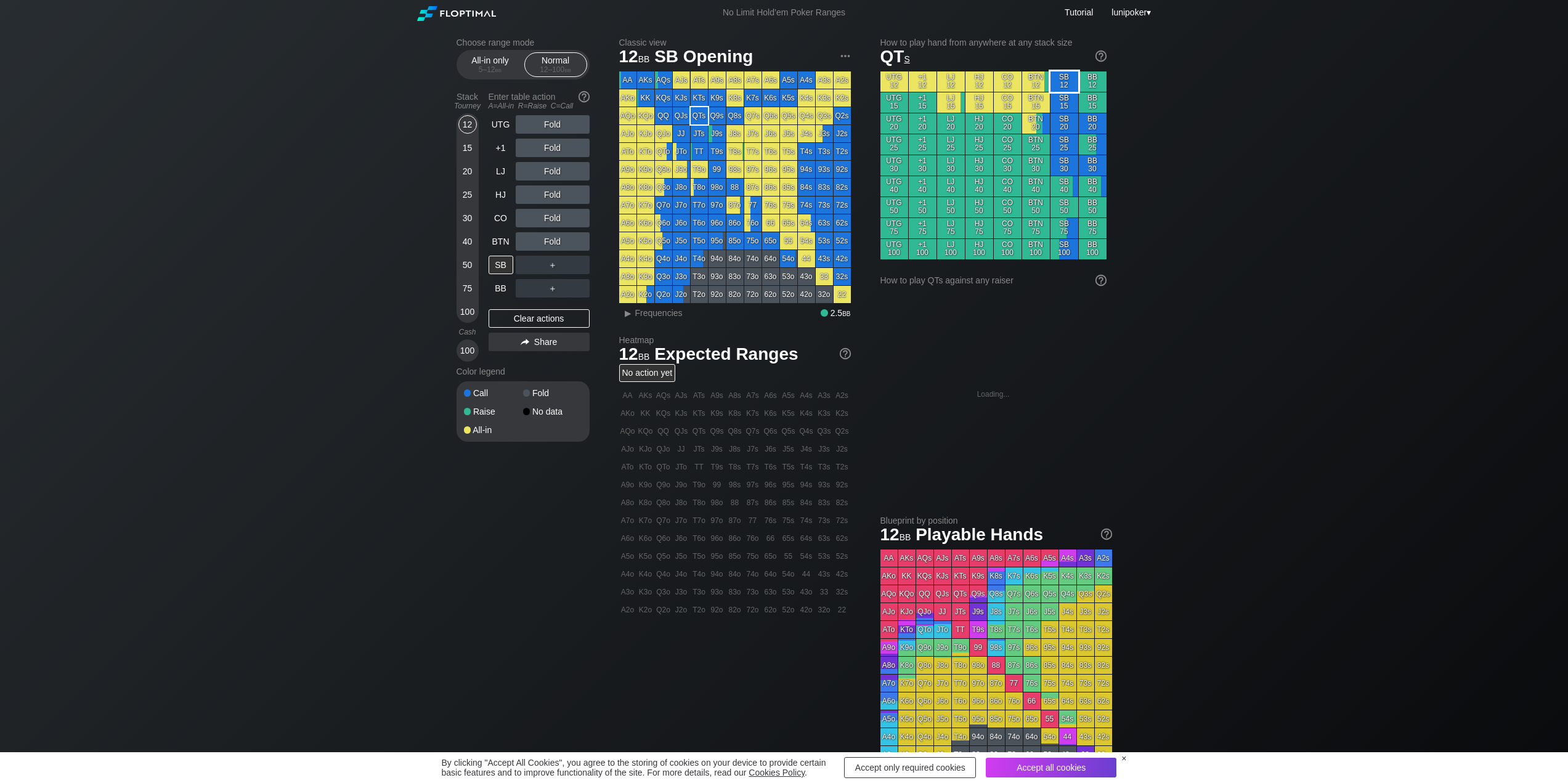
click at [1064, 78] on div "SB 12" at bounding box center [1064, 81] width 28 height 21
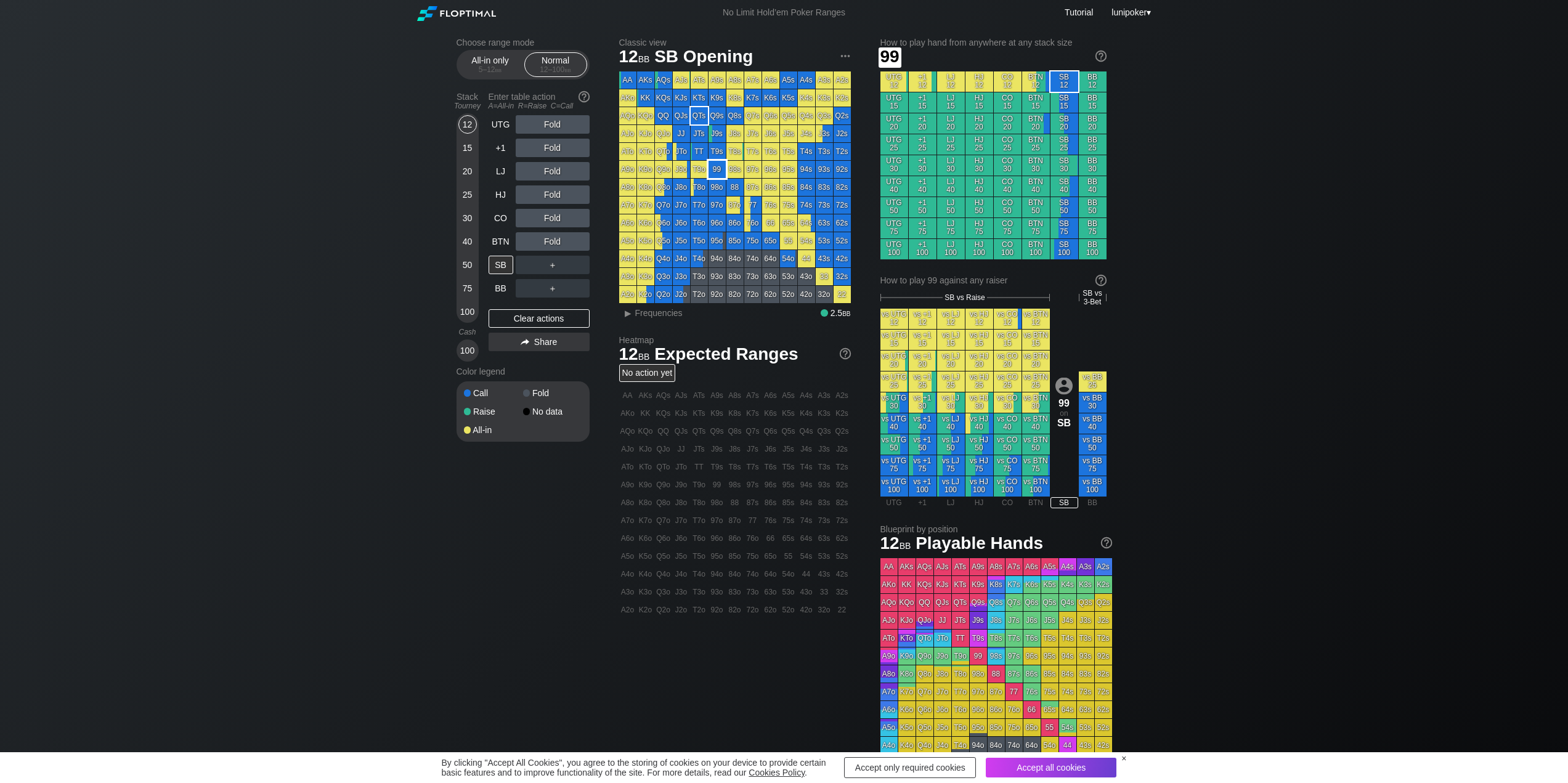
click at [716, 169] on div "99" at bounding box center [717, 168] width 17 height 17
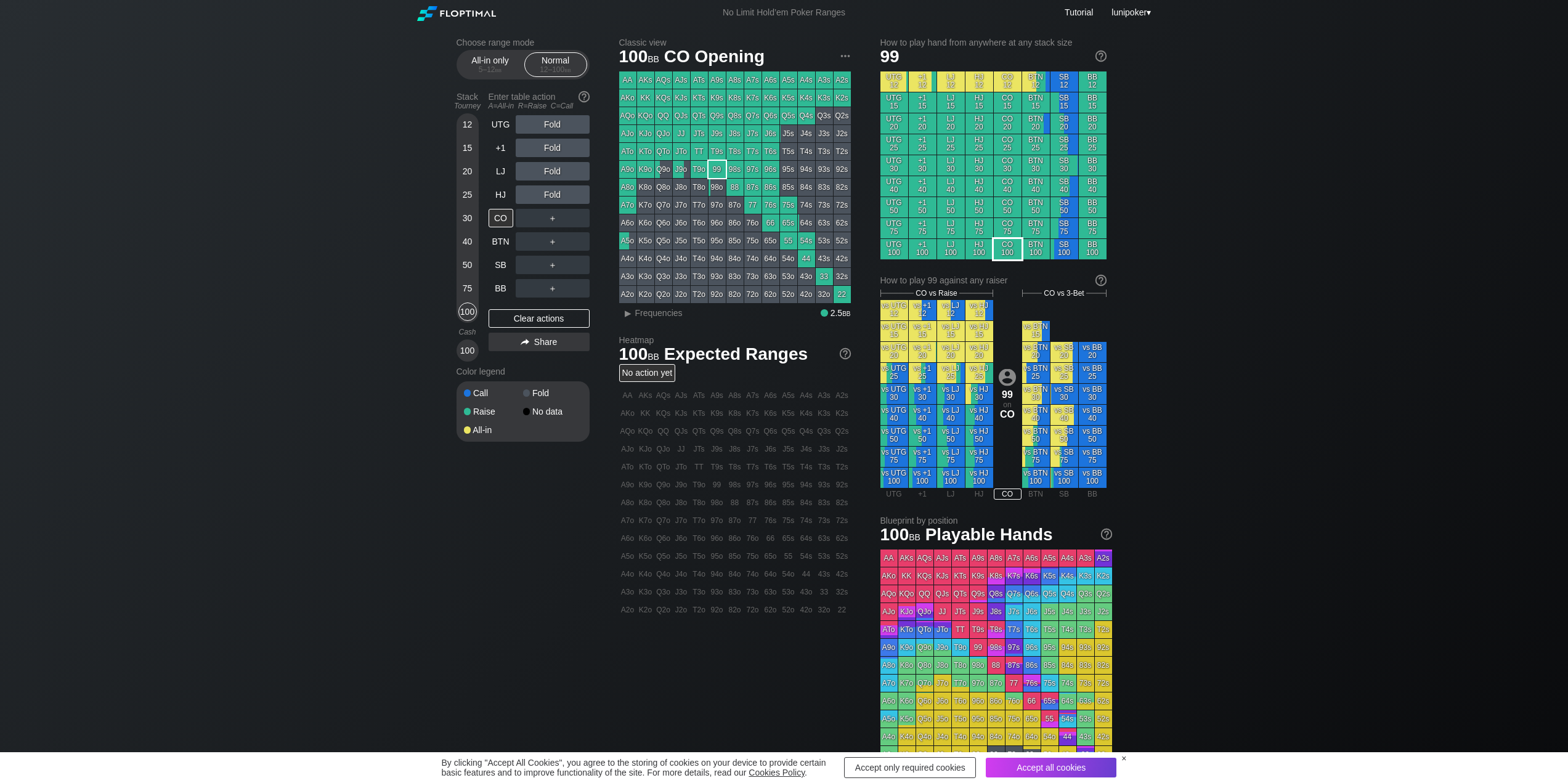
click at [1009, 248] on div "CO 100" at bounding box center [1008, 249] width 28 height 21
click at [553, 124] on div "R ✕" at bounding box center [552, 124] width 24 height 19
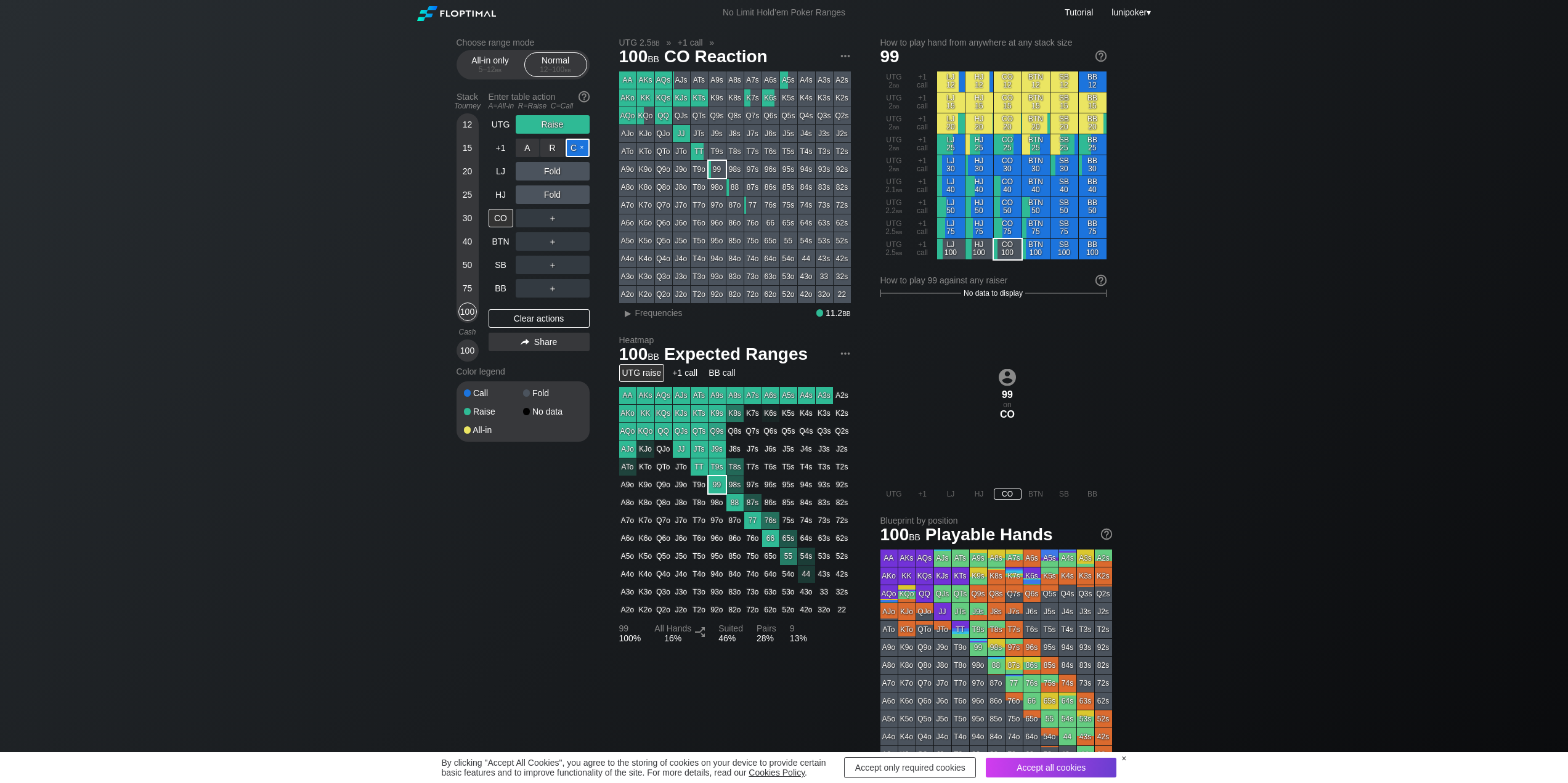
click at [574, 149] on div "C ✕" at bounding box center [578, 148] width 24 height 19
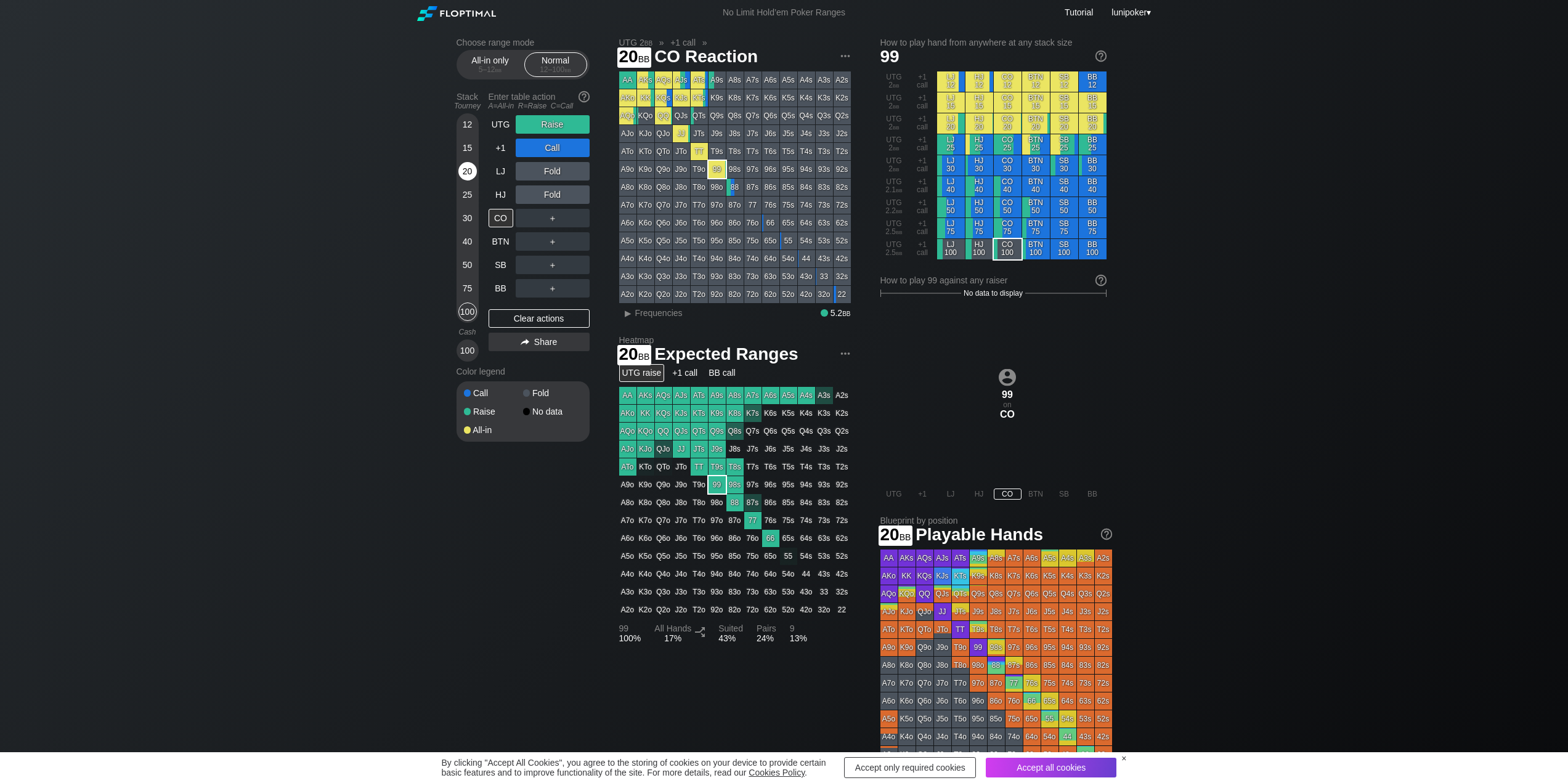
click at [469, 171] on div "20" at bounding box center [467, 170] width 19 height 19
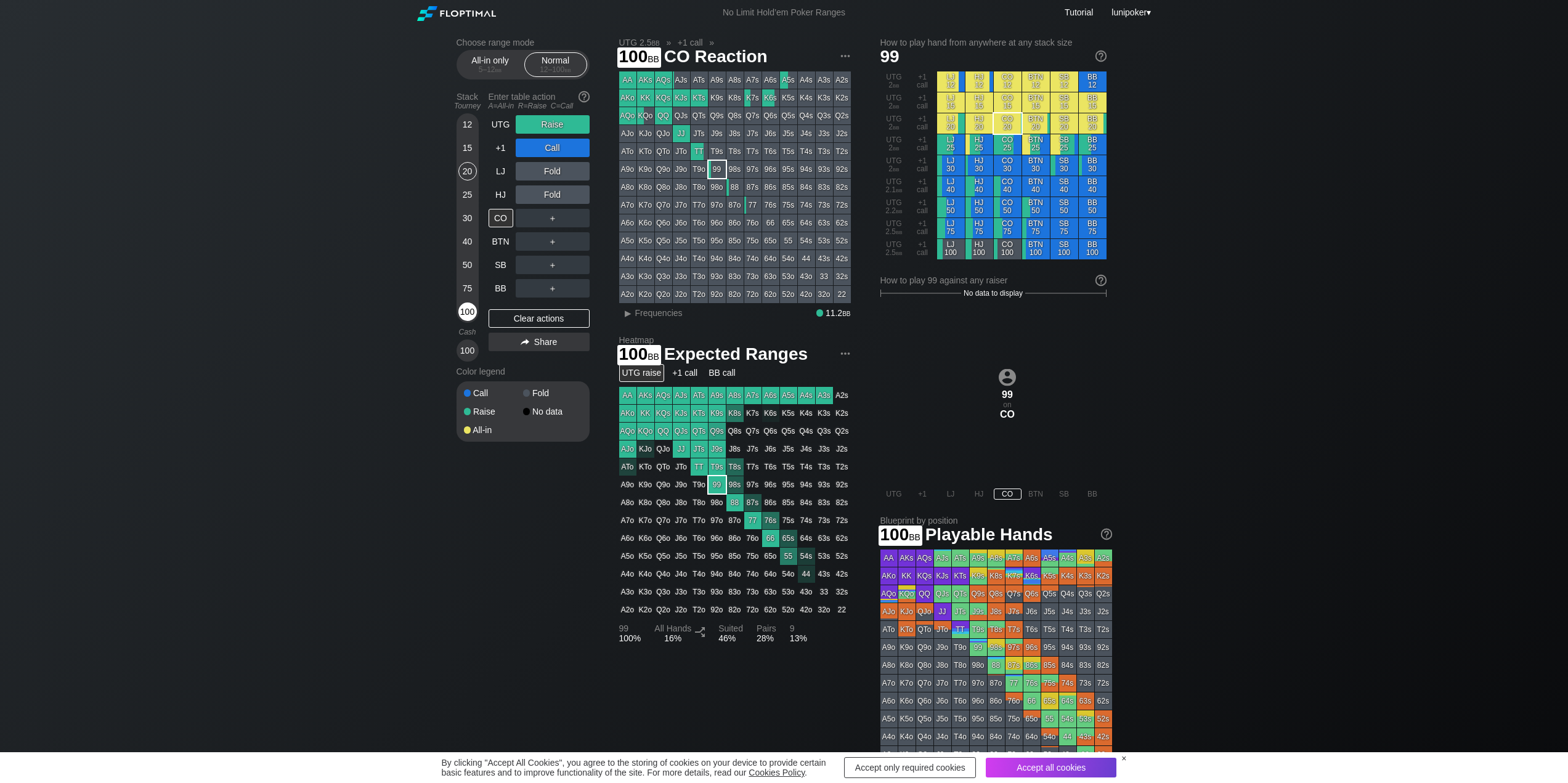
click at [471, 310] on div "100" at bounding box center [467, 311] width 19 height 19
click at [840, 53] on img at bounding box center [845, 56] width 14 height 14
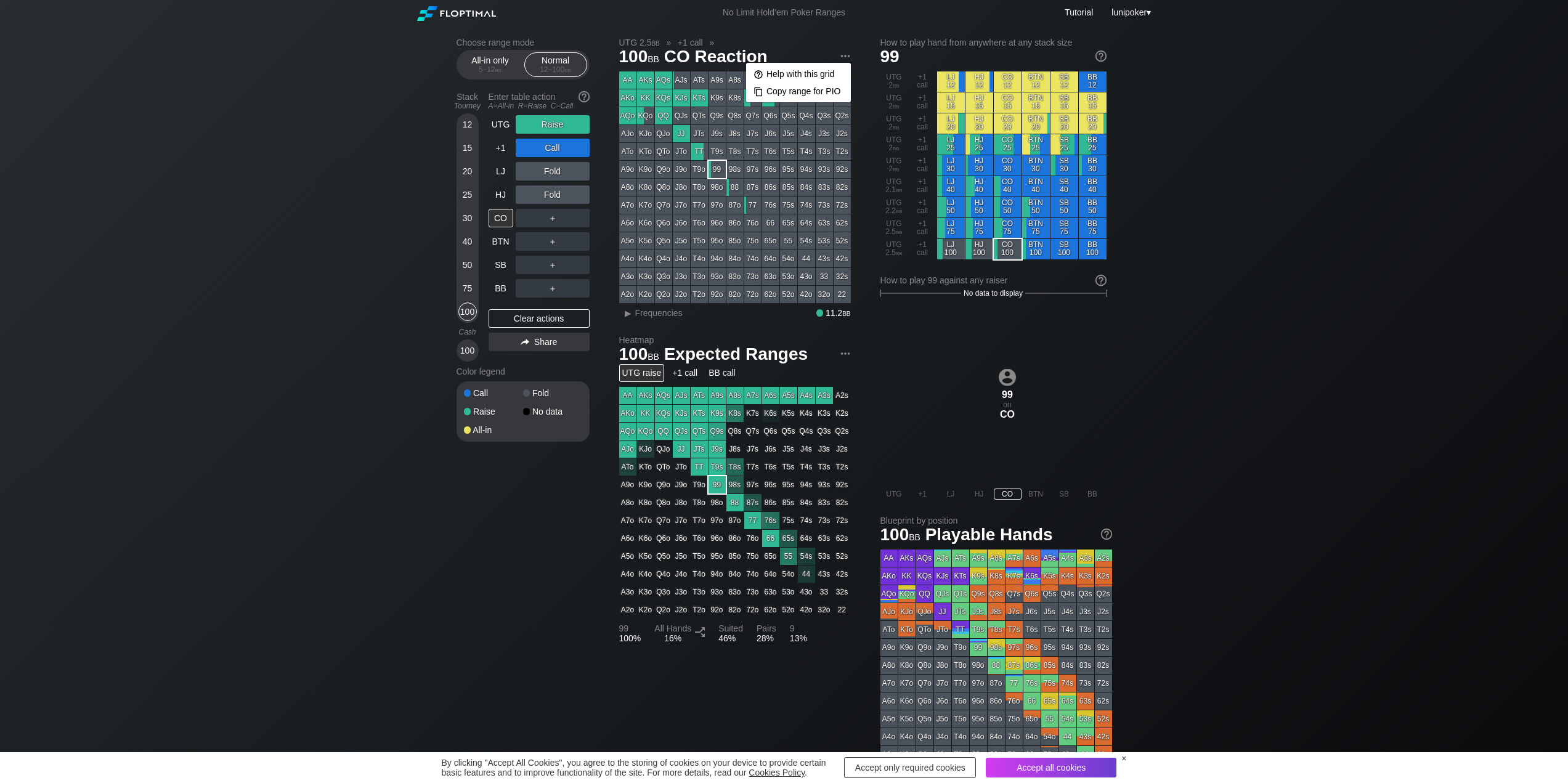
click at [1227, 321] on div "Choose range mode All-in only 5 – 12 bb Normal 12 – 100 bb Stack Tourney Enter …" at bounding box center [784, 418] width 1568 height 787
click at [1010, 252] on div "CO 100" at bounding box center [1008, 249] width 28 height 21
click at [640, 314] on span "Frequencies" at bounding box center [659, 313] width 48 height 10
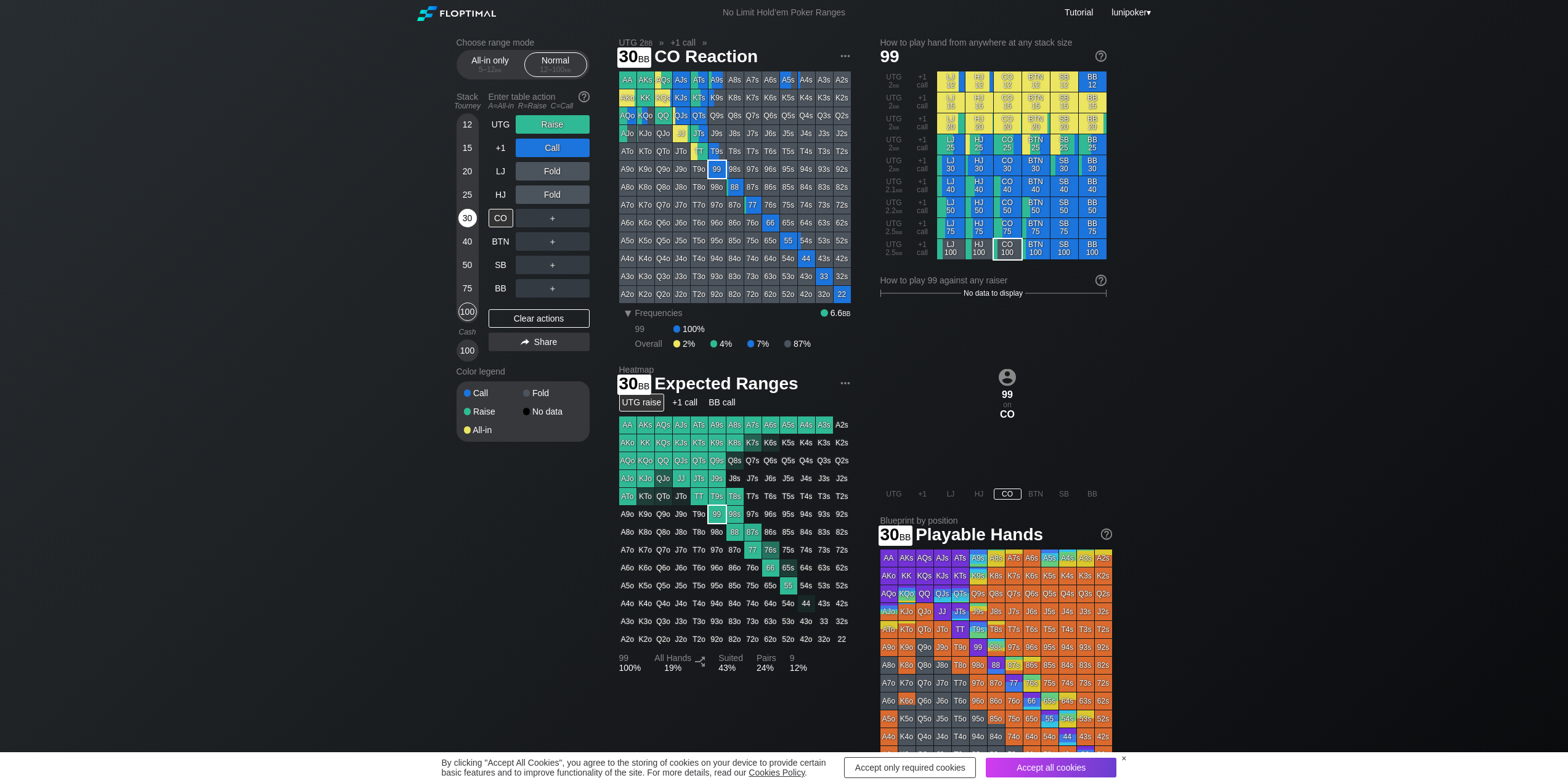
click at [466, 219] on div "30" at bounding box center [467, 218] width 19 height 19
click at [677, 669] on div "All Hands 19%" at bounding box center [672, 663] width 37 height 20
click at [130, 313] on div "Choose range mode All-in only 5 – 12 bb Normal 12 – 100 bb Stack Tourney Enter …" at bounding box center [784, 418] width 1568 height 787
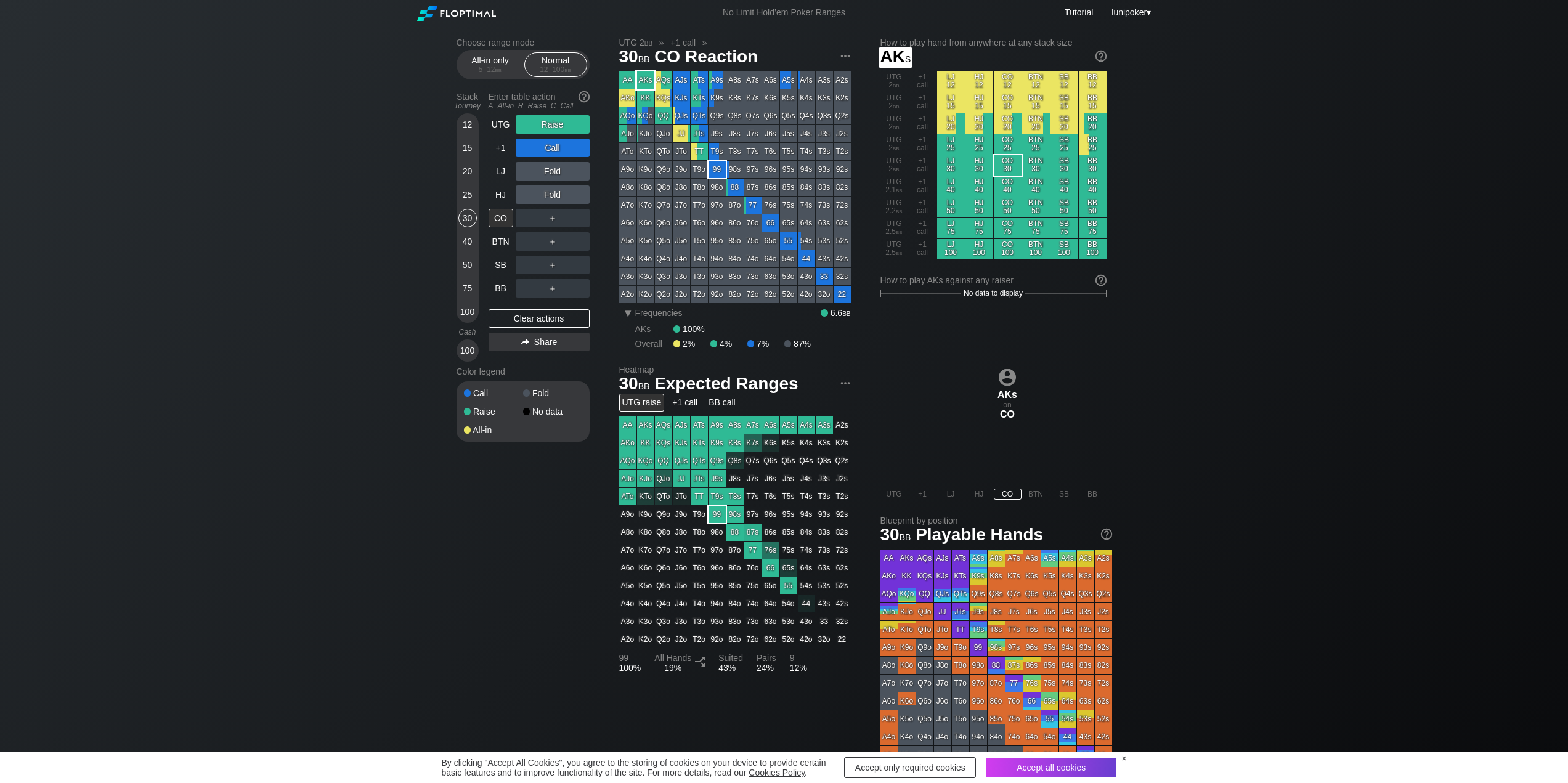
click at [645, 78] on div "AKs" at bounding box center [645, 79] width 17 height 17
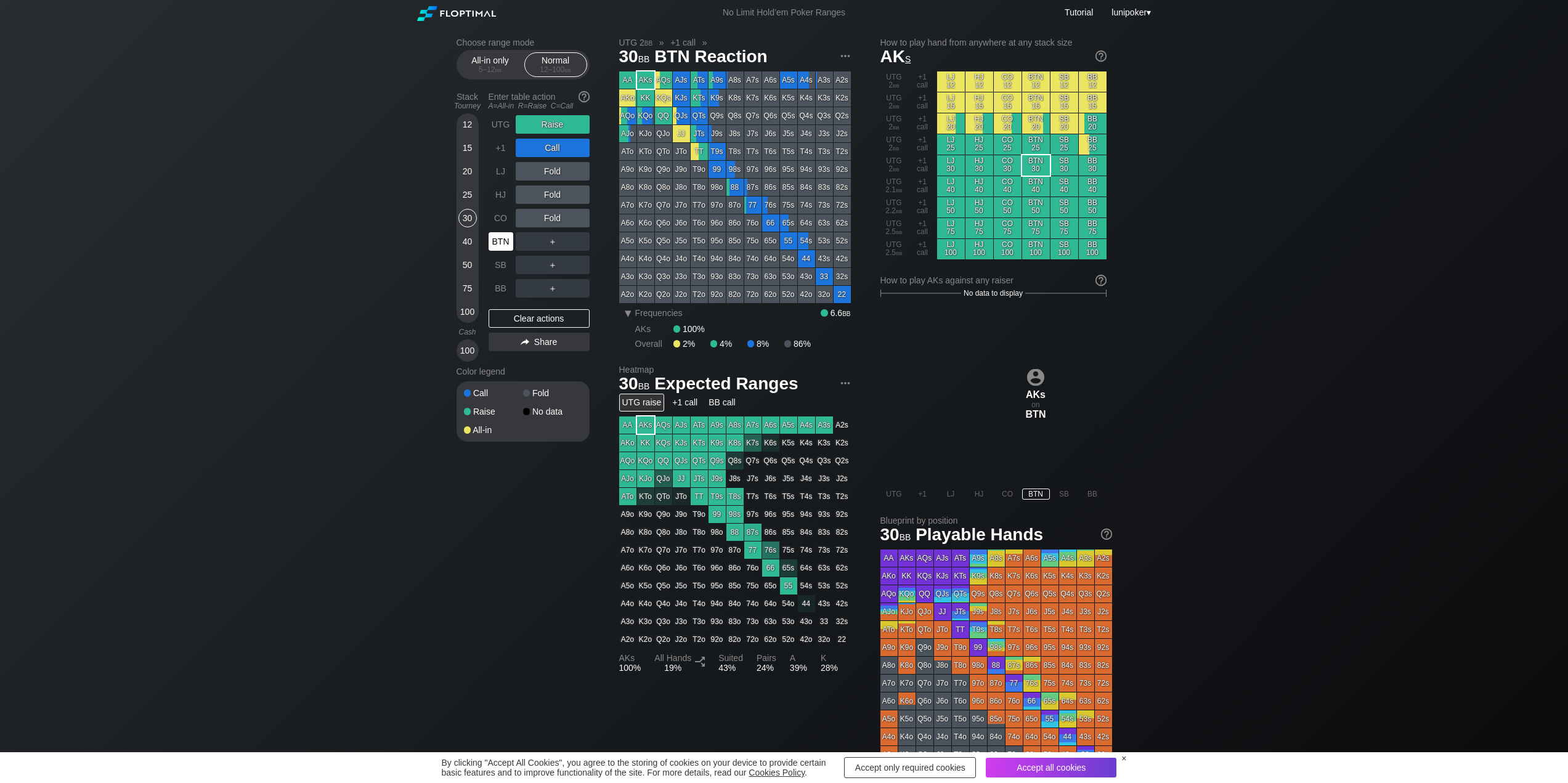
click at [499, 248] on div "BTN" at bounding box center [501, 241] width 25 height 19
click at [555, 146] on div "R ✕" at bounding box center [552, 148] width 24 height 19
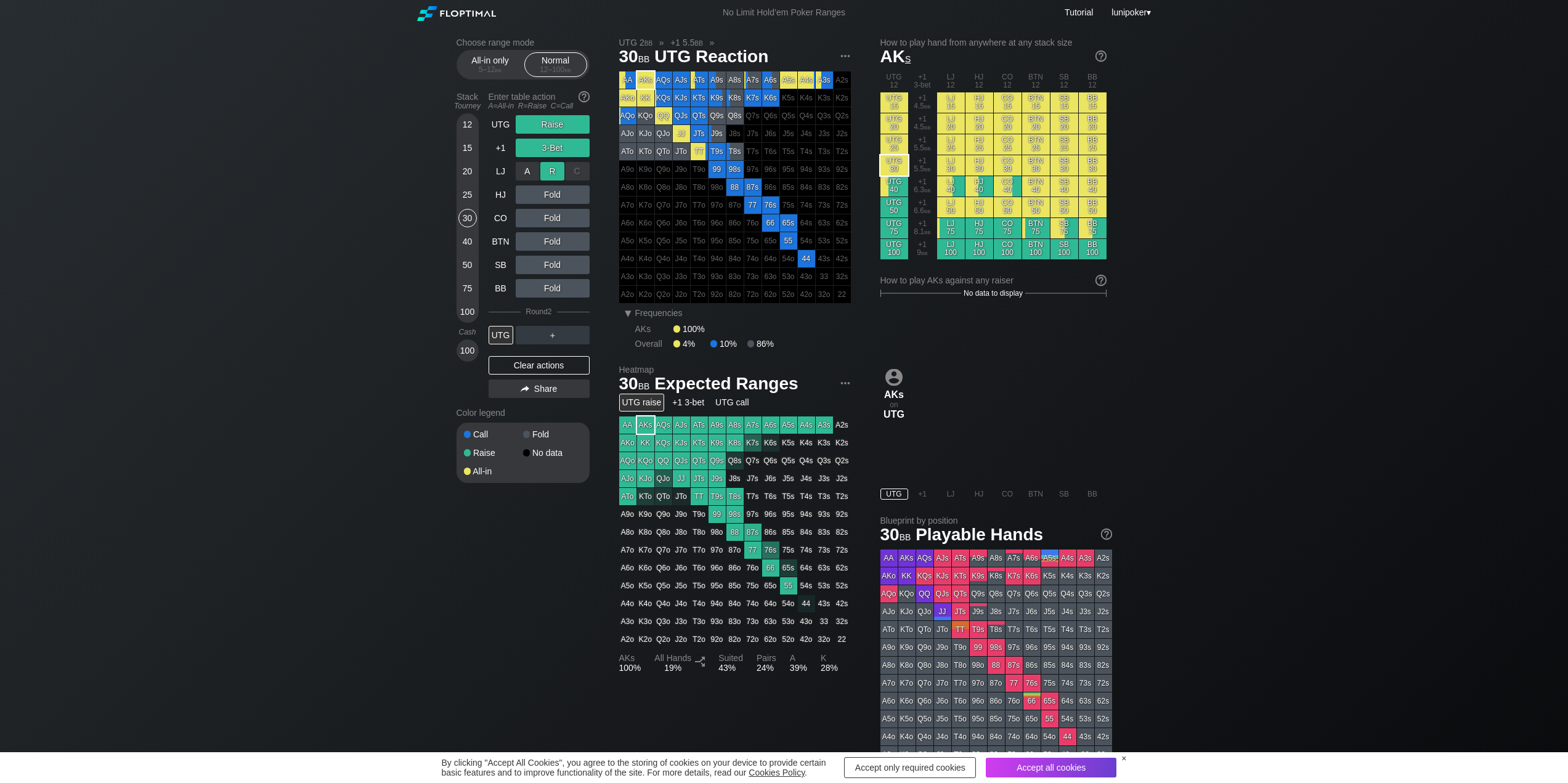
click at [554, 171] on div "R ✕" at bounding box center [552, 170] width 24 height 19
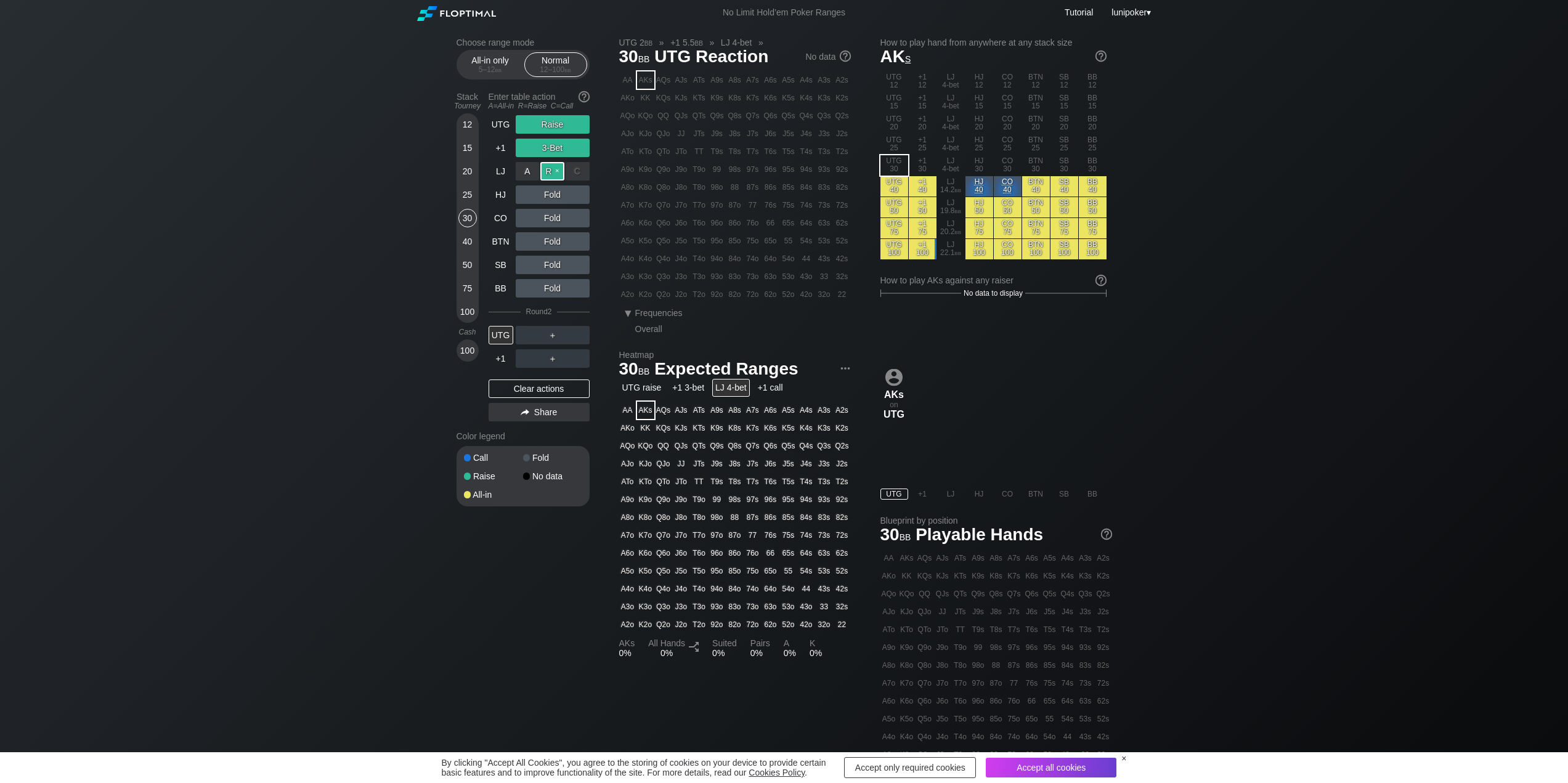
click at [557, 171] on div "R ✕" at bounding box center [552, 170] width 24 height 19
